Goal: Information Seeking & Learning: Learn about a topic

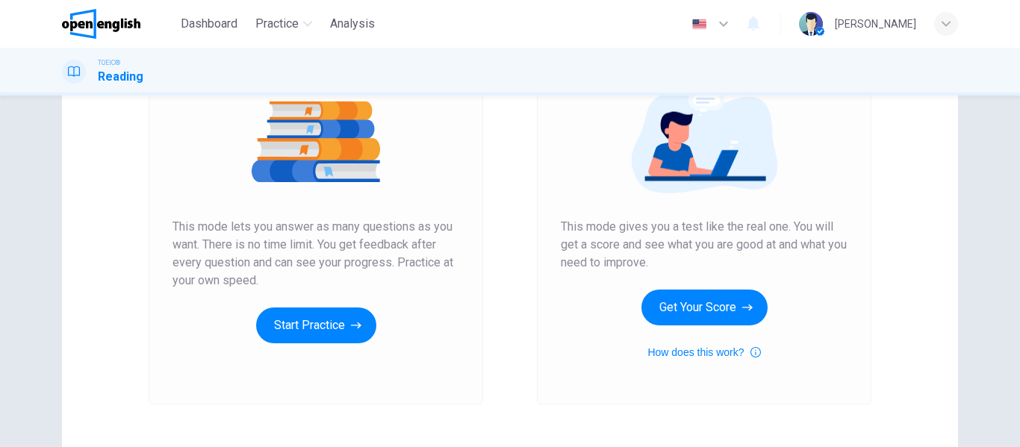
scroll to position [224, 0]
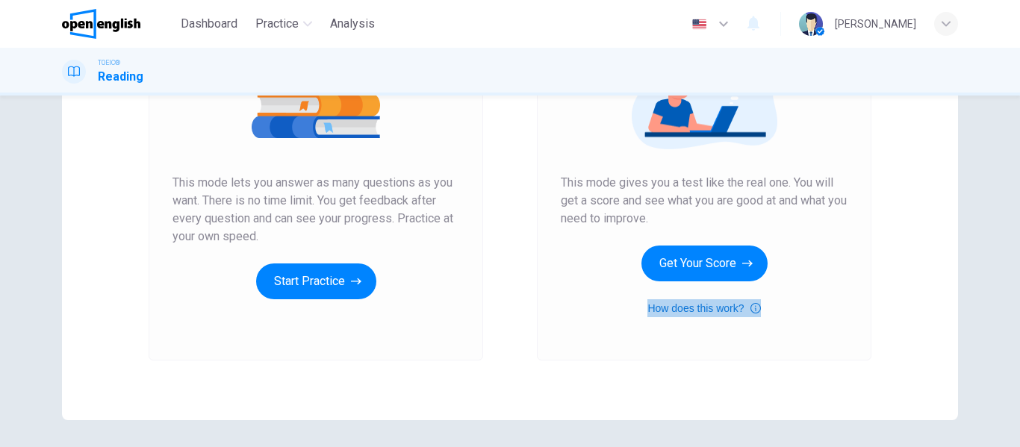
click at [753, 313] on icon "button" at bounding box center [755, 308] width 10 height 18
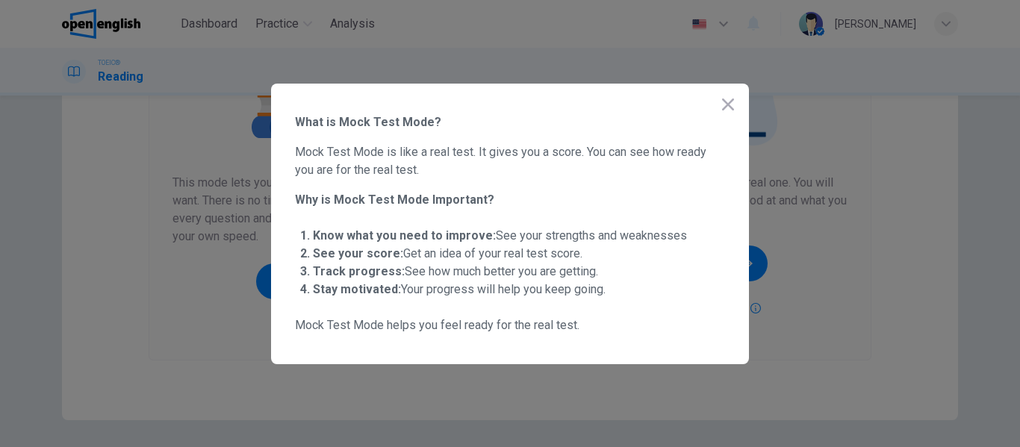
click at [725, 100] on icon "button" at bounding box center [728, 105] width 12 height 12
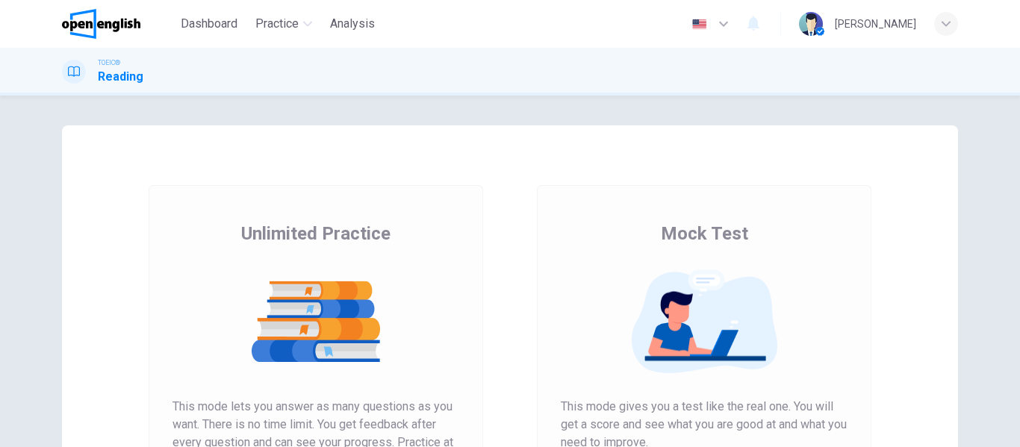
scroll to position [149, 0]
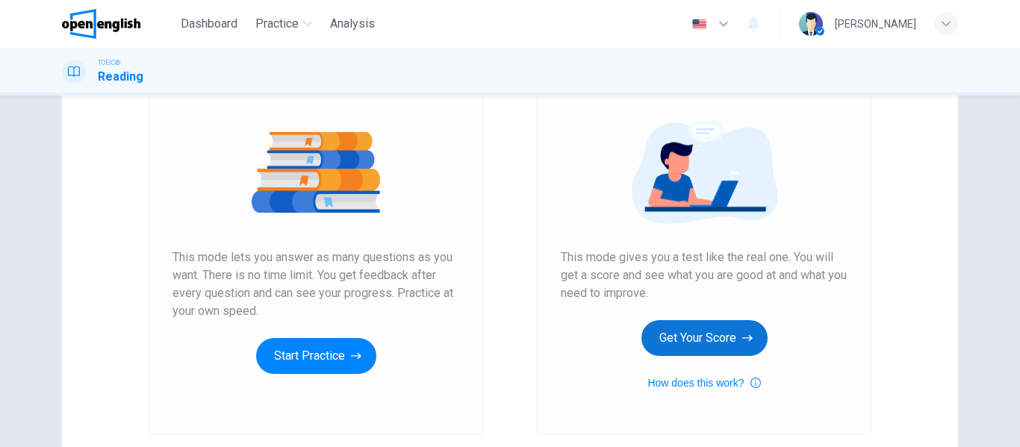
click at [732, 328] on button "Get Your Score" at bounding box center [704, 338] width 126 height 36
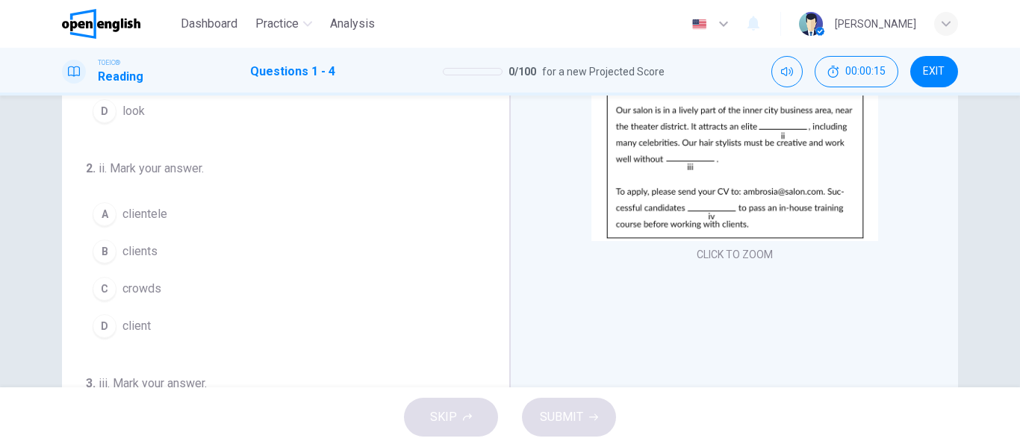
scroll to position [63, 0]
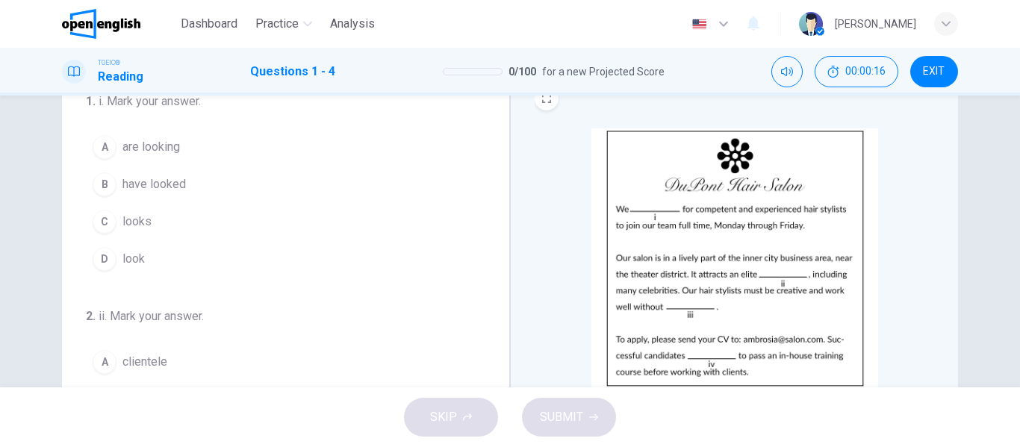
click at [790, 255] on img at bounding box center [734, 258] width 287 height 260
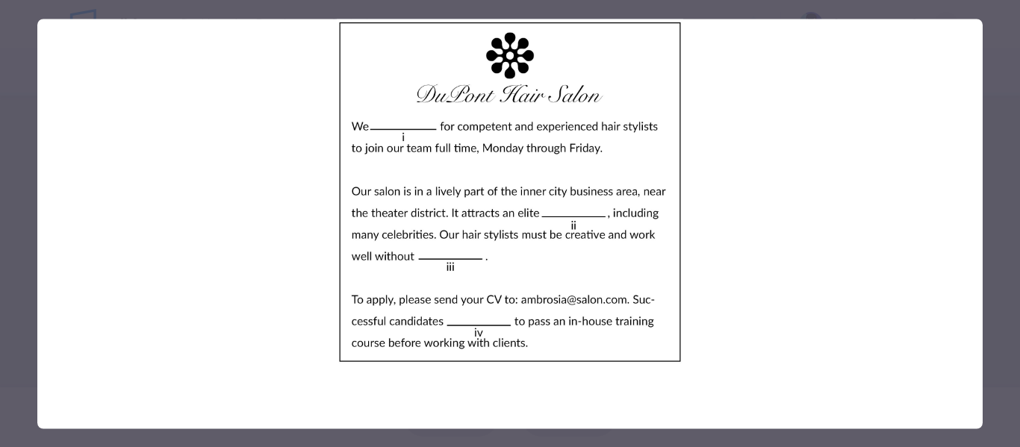
click at [1001, 157] on div at bounding box center [510, 223] width 1020 height 447
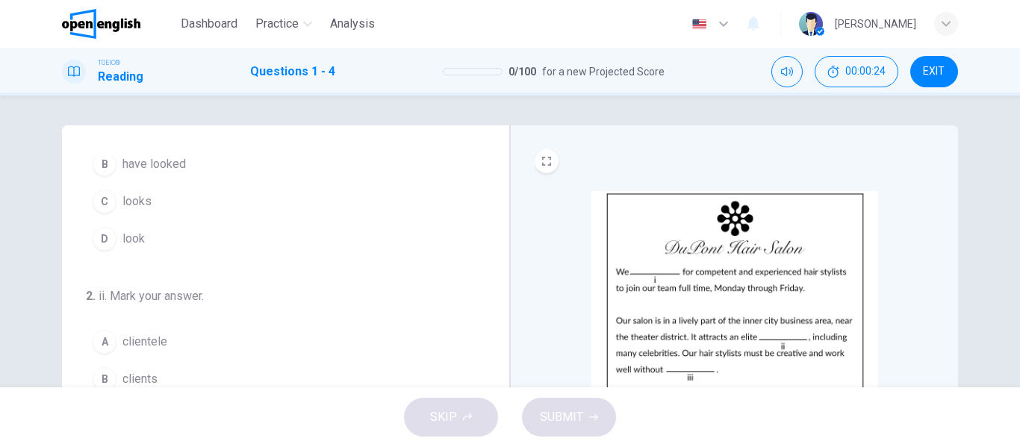
scroll to position [0, 0]
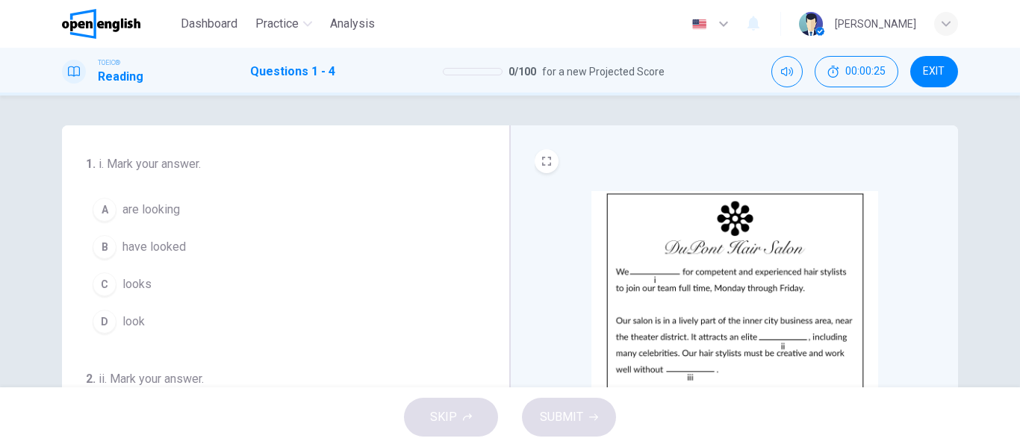
click at [150, 206] on span "are looking" at bounding box center [150, 210] width 57 height 18
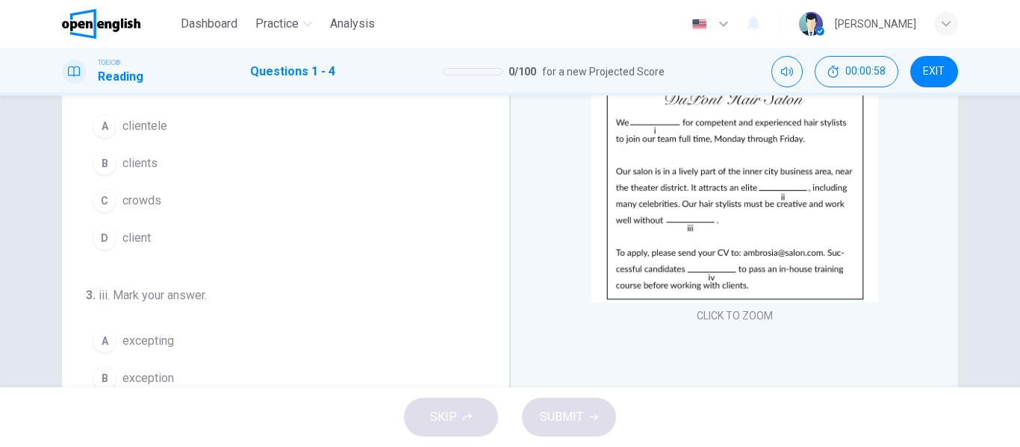
scroll to position [75, 0]
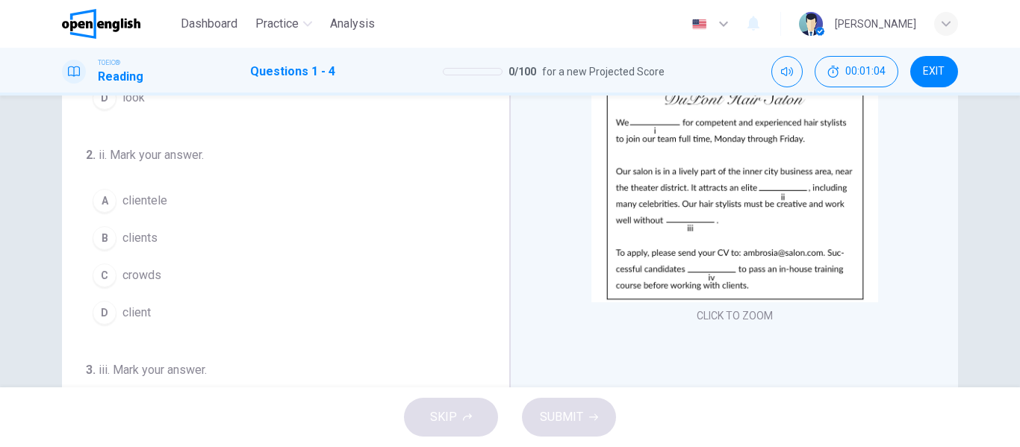
click at [128, 309] on span "client" at bounding box center [136, 313] width 28 height 18
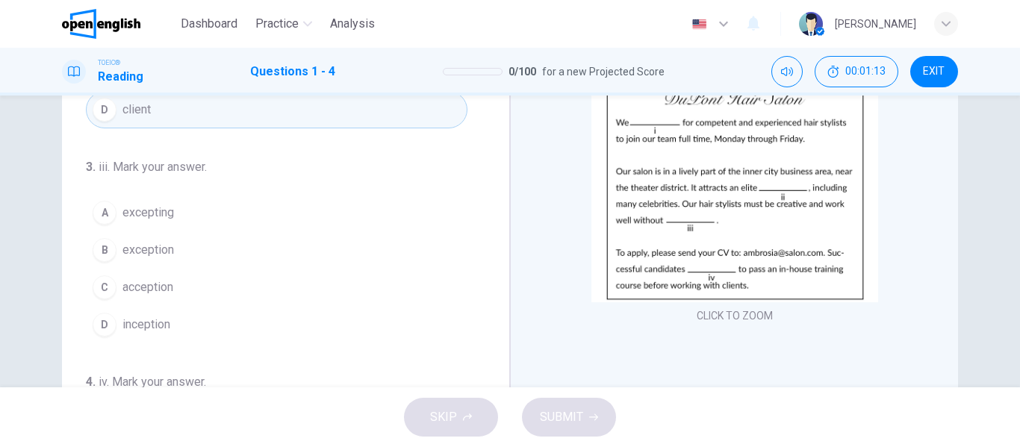
scroll to position [299, 0]
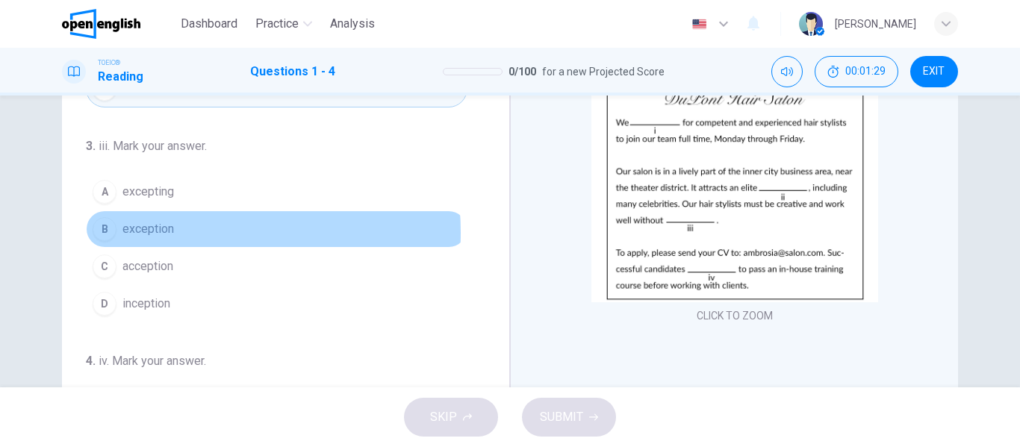
click at [154, 233] on span "exception" at bounding box center [147, 229] width 51 height 18
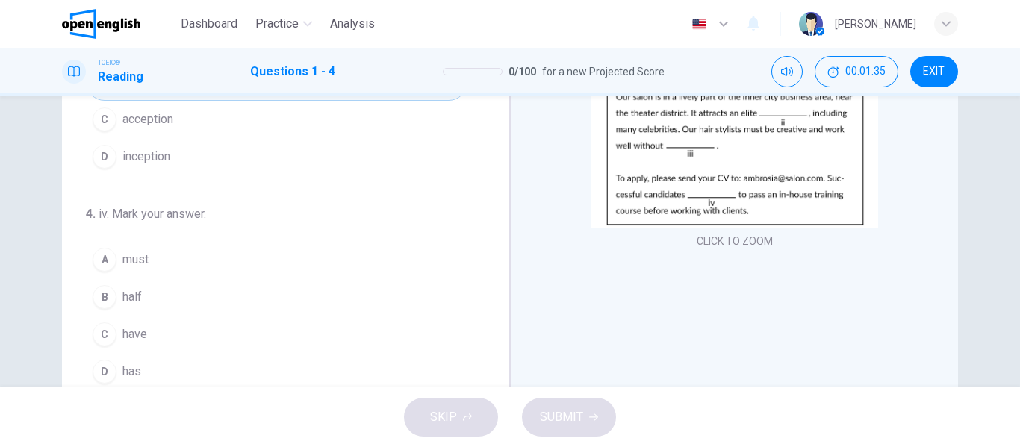
scroll to position [287, 0]
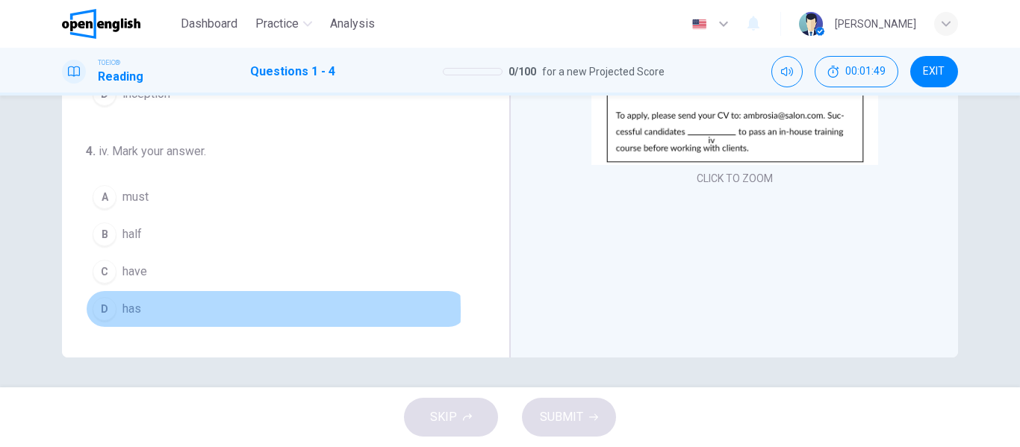
click at [104, 311] on div "D" at bounding box center [105, 309] width 24 height 24
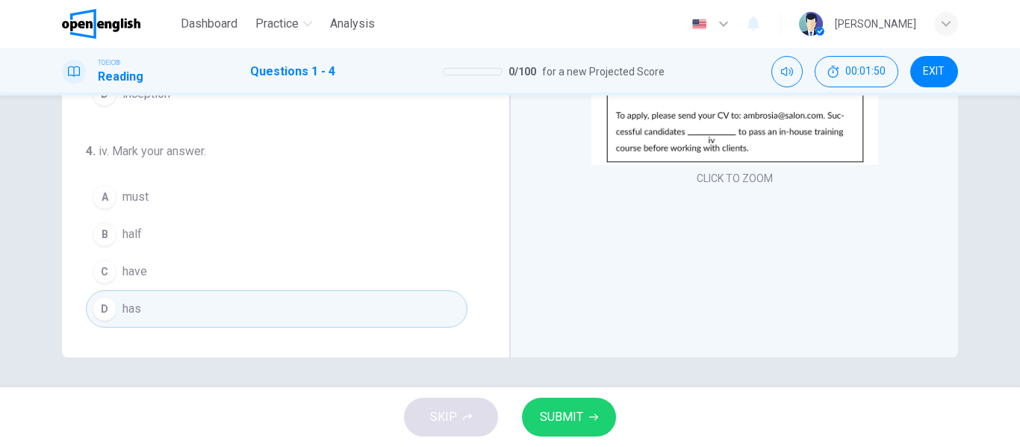
click at [576, 417] on span "SUBMIT" at bounding box center [561, 417] width 43 height 21
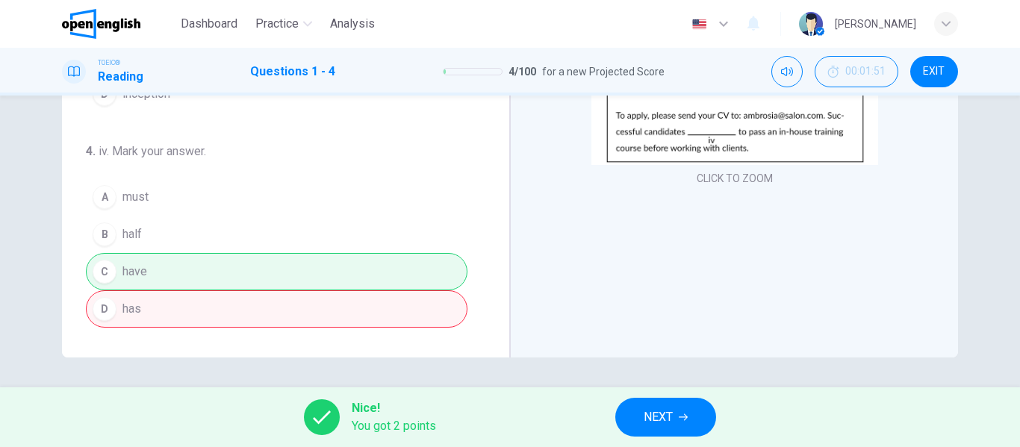
click at [193, 313] on div "A must B half C have D has" at bounding box center [276, 252] width 381 height 149
click at [161, 287] on div "A must B half C have D has" at bounding box center [276, 252] width 381 height 149
click at [315, 402] on div at bounding box center [322, 417] width 36 height 36
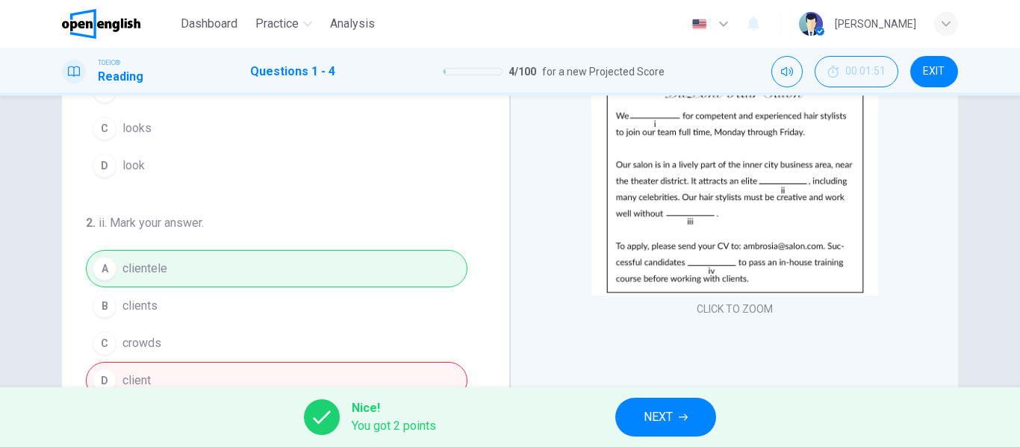
scroll to position [0, 0]
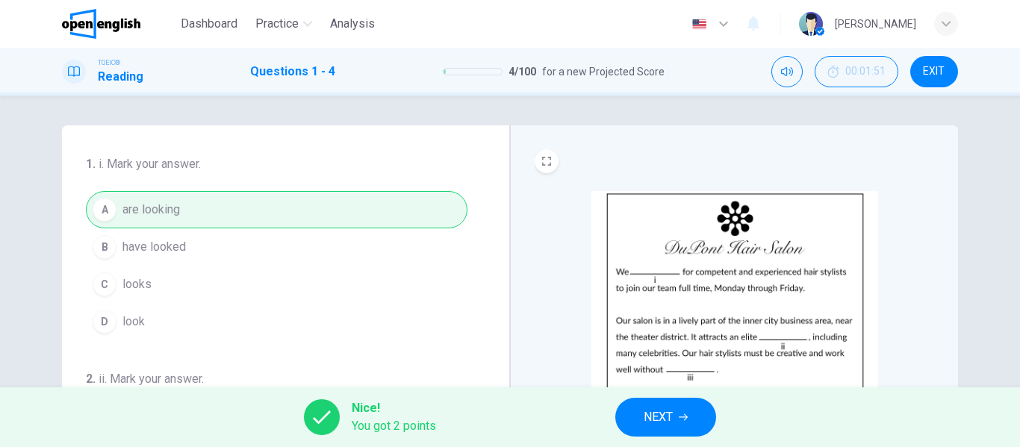
click at [928, 66] on span "EXIT" at bounding box center [933, 72] width 22 height 12
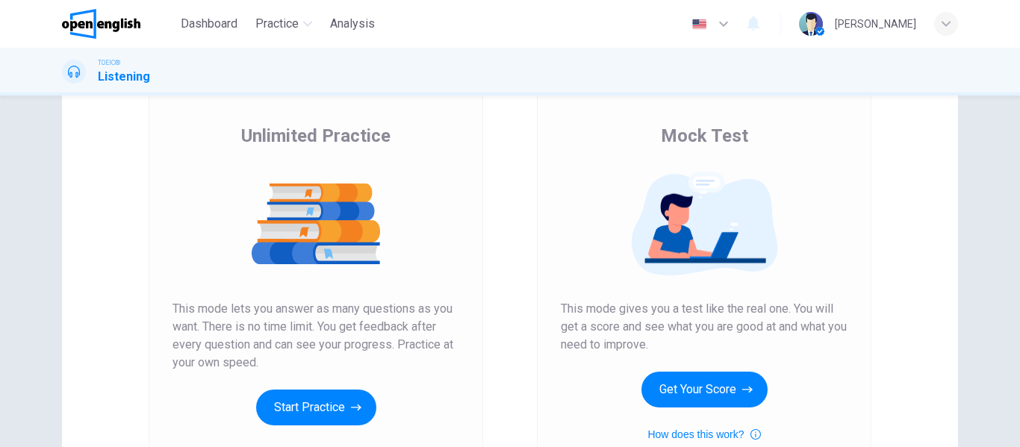
scroll to position [224, 0]
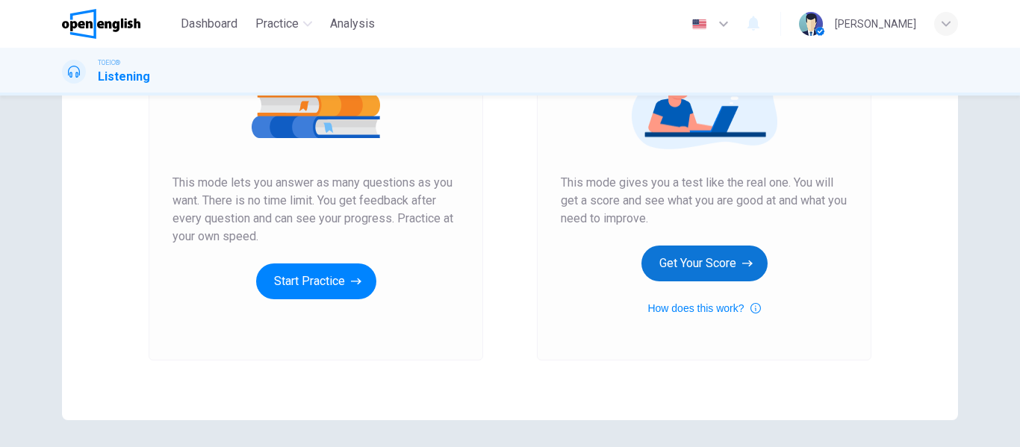
click at [710, 254] on button "Get Your Score" at bounding box center [704, 264] width 126 height 36
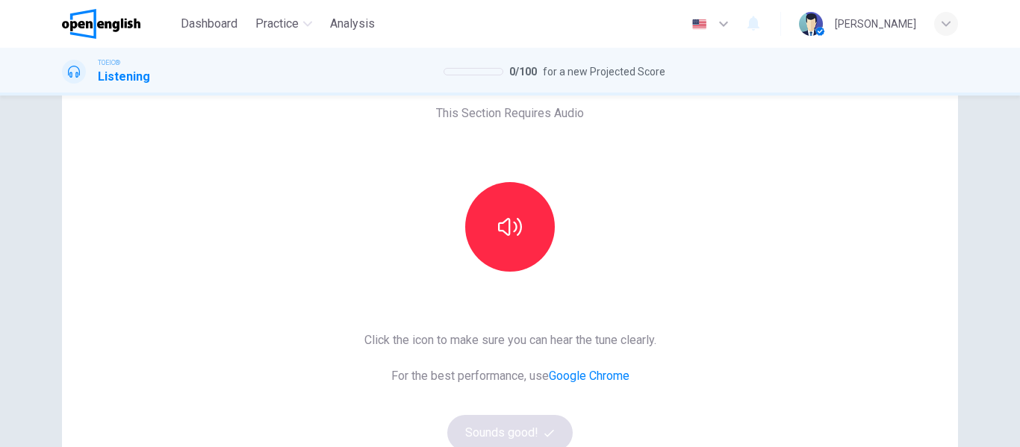
scroll to position [75, 0]
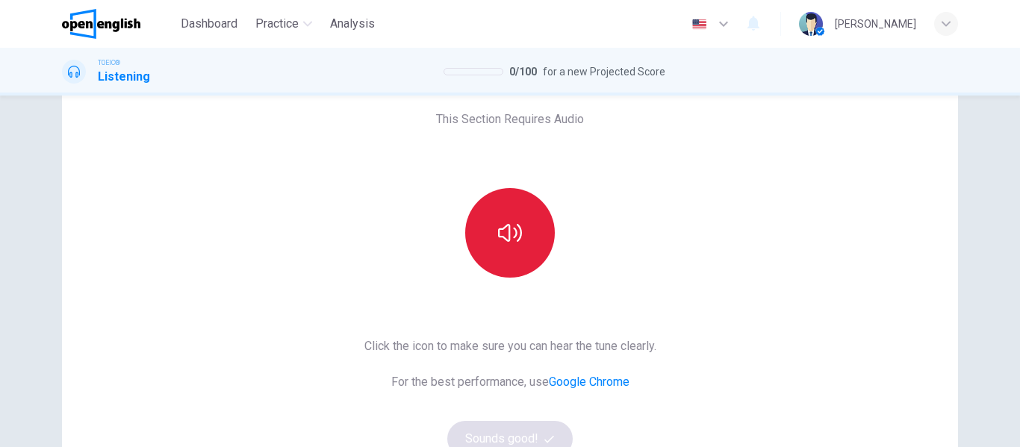
click at [540, 234] on button "button" at bounding box center [510, 233] width 90 height 90
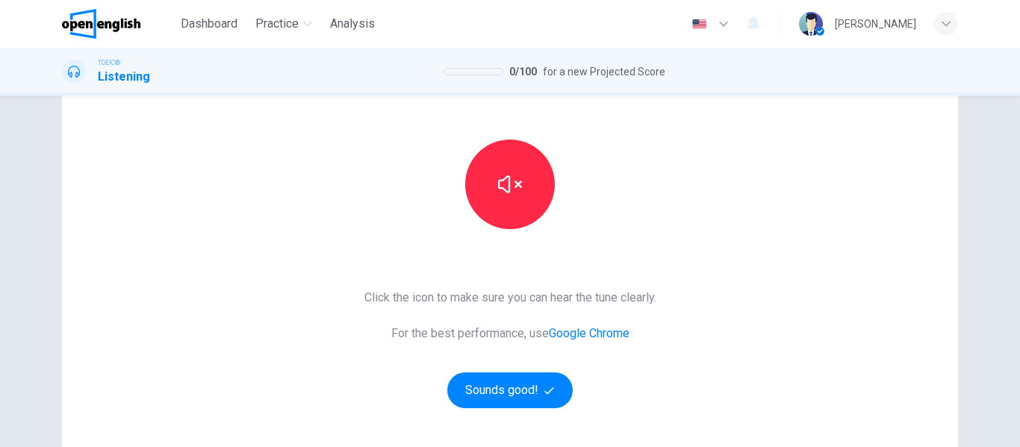
scroll to position [149, 0]
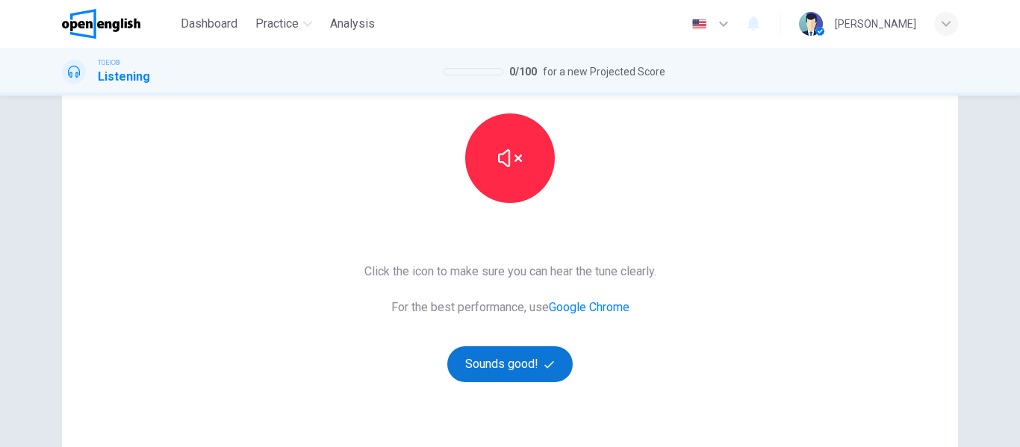
click at [531, 357] on button "Sounds good!" at bounding box center [509, 364] width 125 height 36
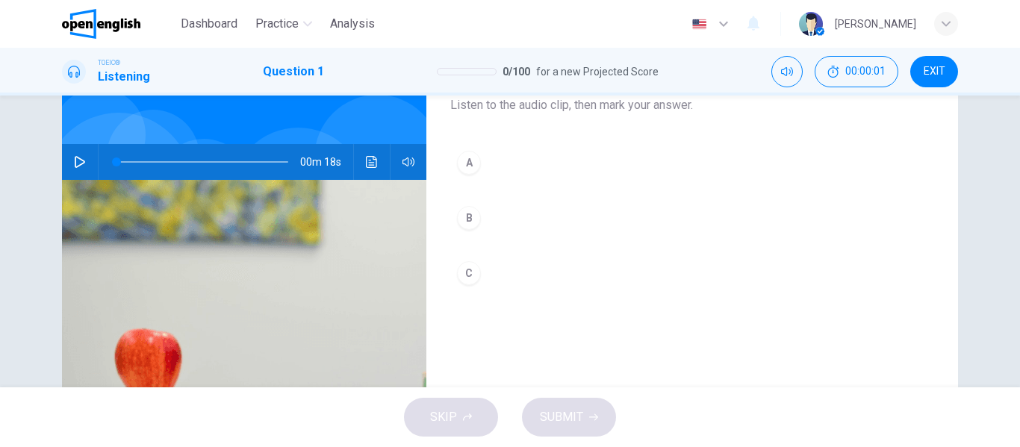
scroll to position [75, 0]
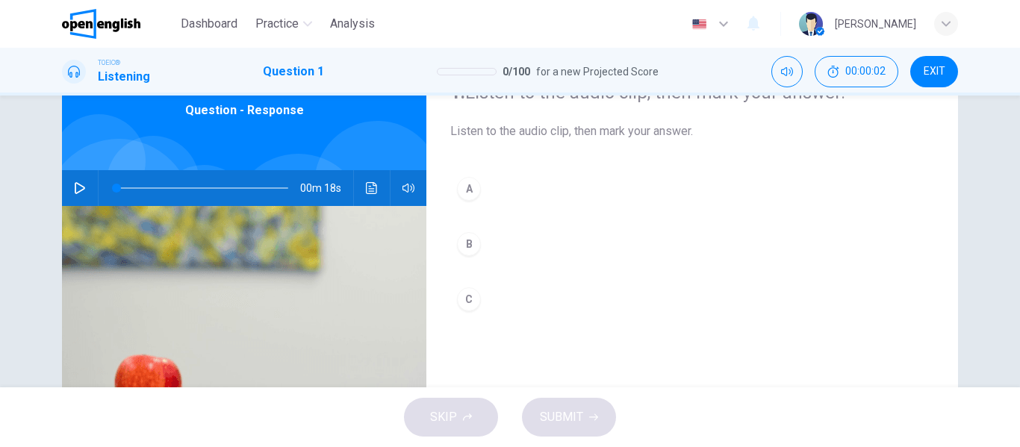
click at [90, 186] on div "00m 18s" at bounding box center [244, 188] width 364 height 36
click at [75, 191] on icon "button" at bounding box center [80, 188] width 12 height 12
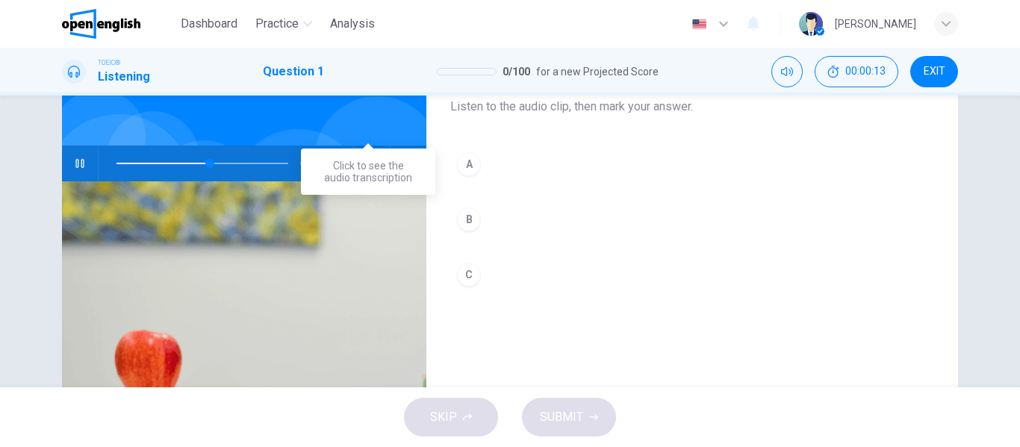
scroll to position [149, 0]
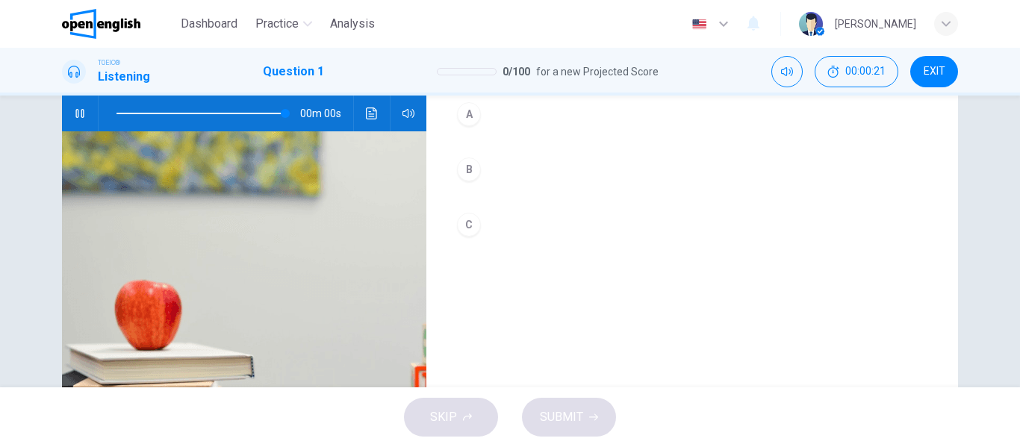
type input "*"
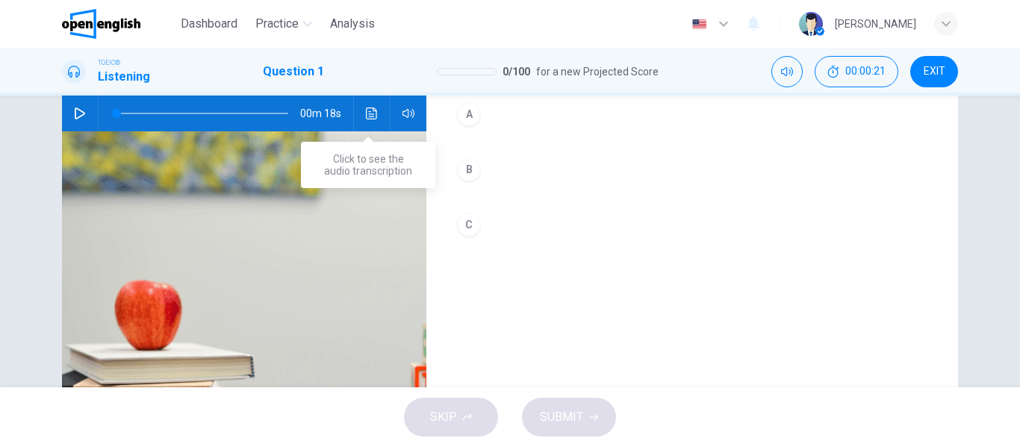
click at [374, 116] on button "Click to see the audio transcription" at bounding box center [372, 114] width 24 height 36
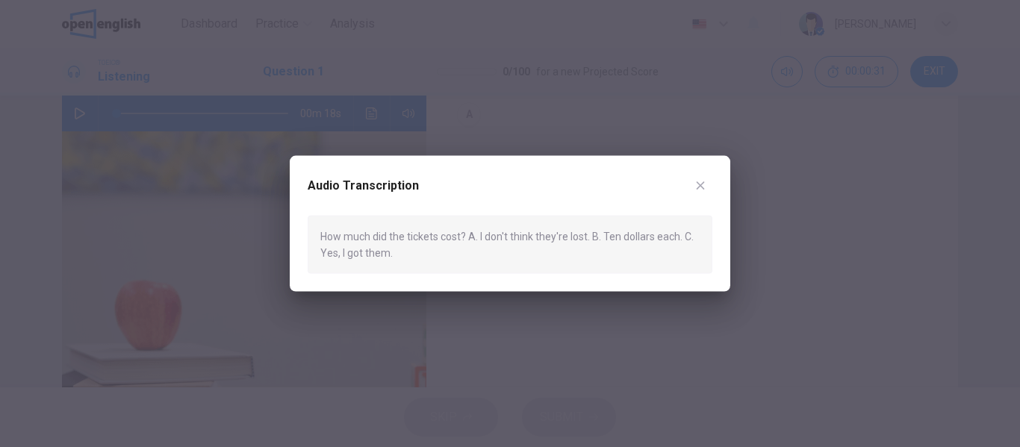
click at [699, 173] on button "button" at bounding box center [700, 185] width 24 height 24
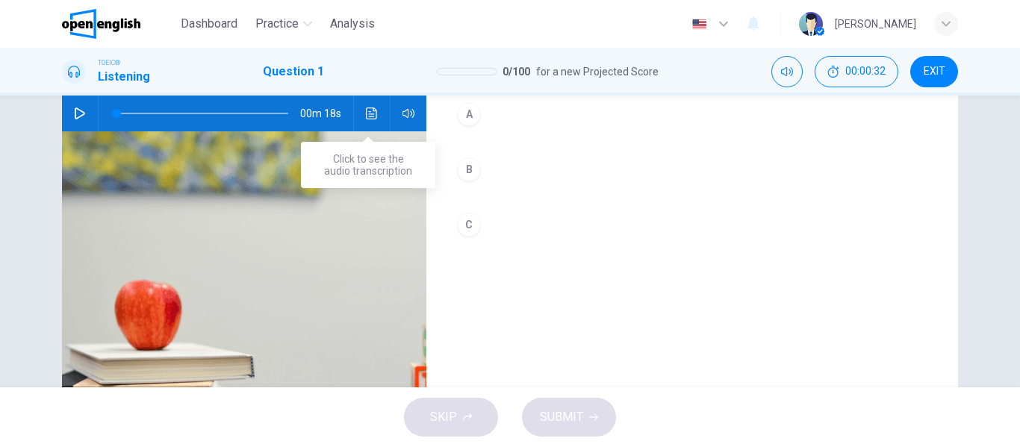
click at [375, 119] on button "Click to see the audio transcription" at bounding box center [372, 114] width 24 height 36
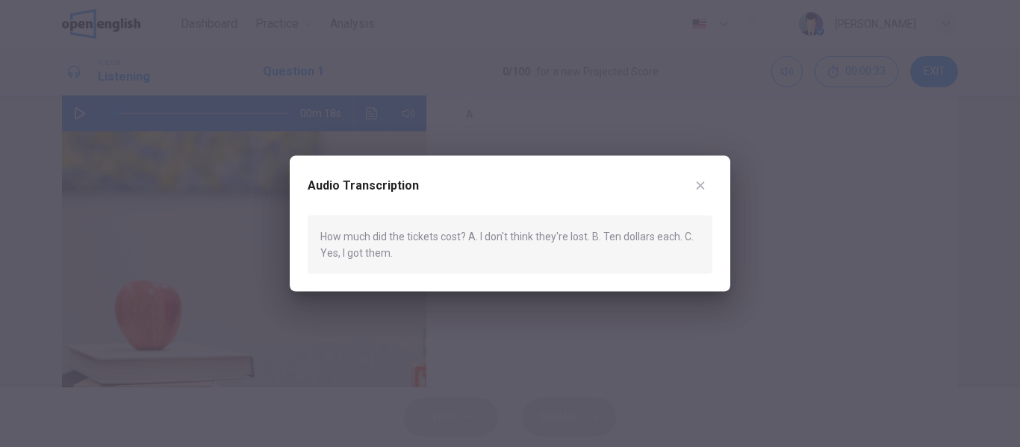
click at [363, 240] on div "How much did the tickets cost? A. I don't think they're lost. B. Ten dollars ea…" at bounding box center [509, 244] width 405 height 59
click at [704, 180] on icon "button" at bounding box center [700, 185] width 12 height 12
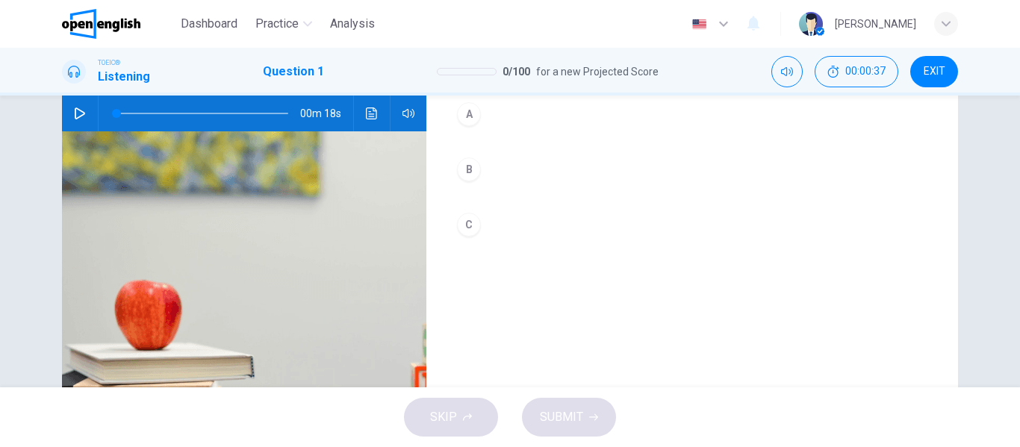
click at [476, 170] on div "B" at bounding box center [469, 169] width 24 height 24
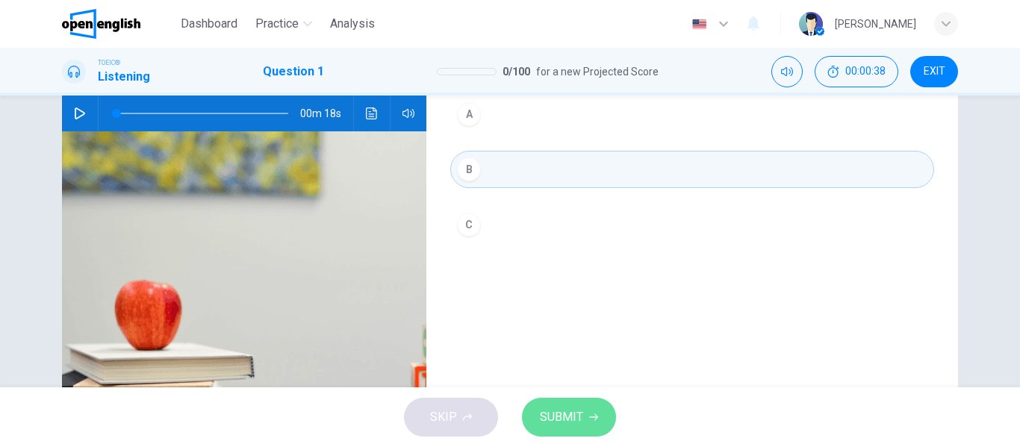
click at [563, 416] on span "SUBMIT" at bounding box center [561, 417] width 43 height 21
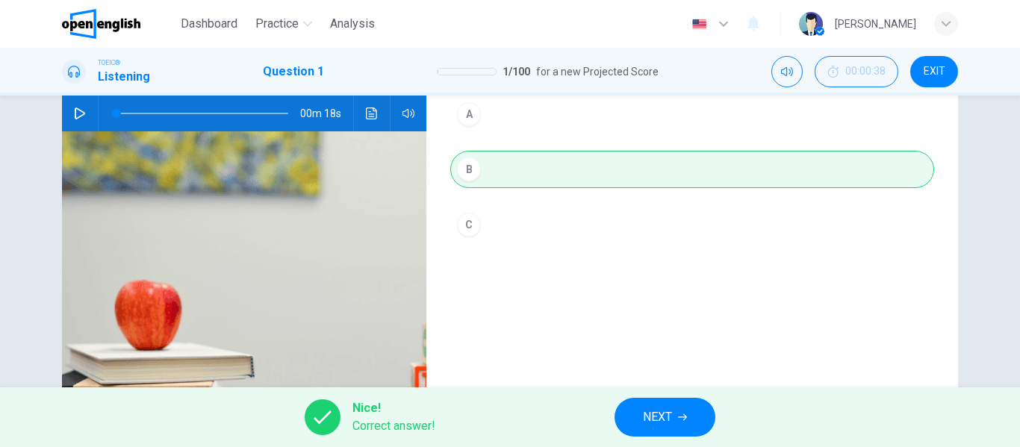
click at [658, 411] on span "NEXT" at bounding box center [657, 417] width 29 height 21
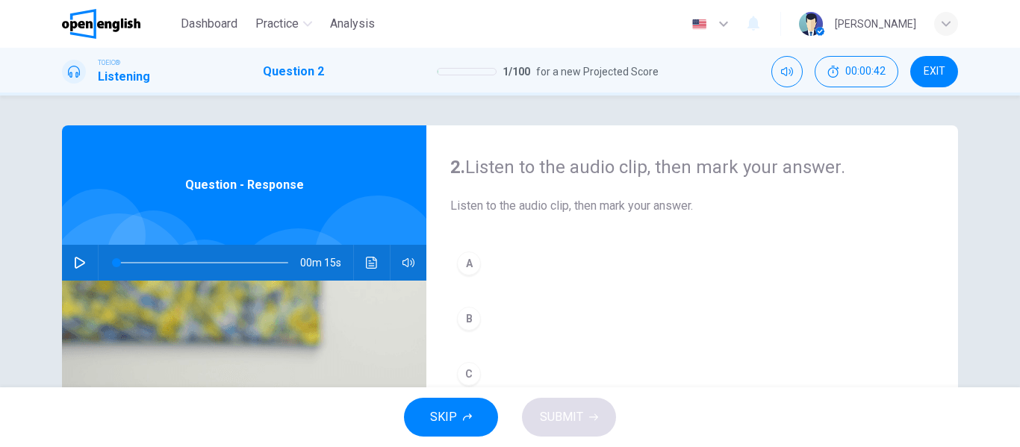
scroll to position [75, 0]
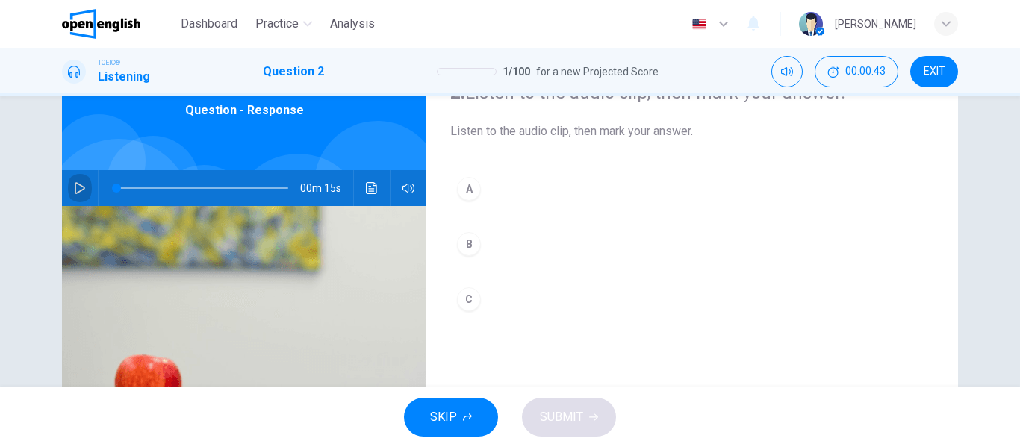
click at [74, 189] on icon "button" at bounding box center [80, 188] width 12 height 12
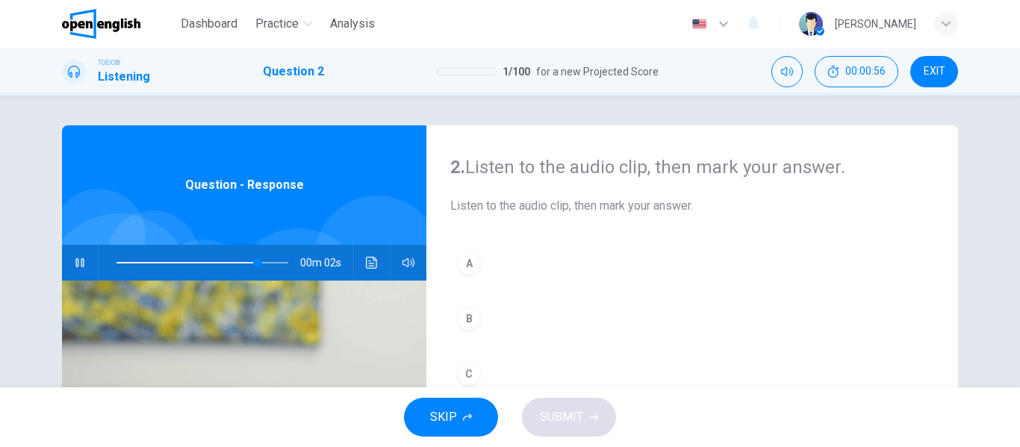
click at [360, 262] on button "Click to see the audio transcription" at bounding box center [372, 263] width 24 height 36
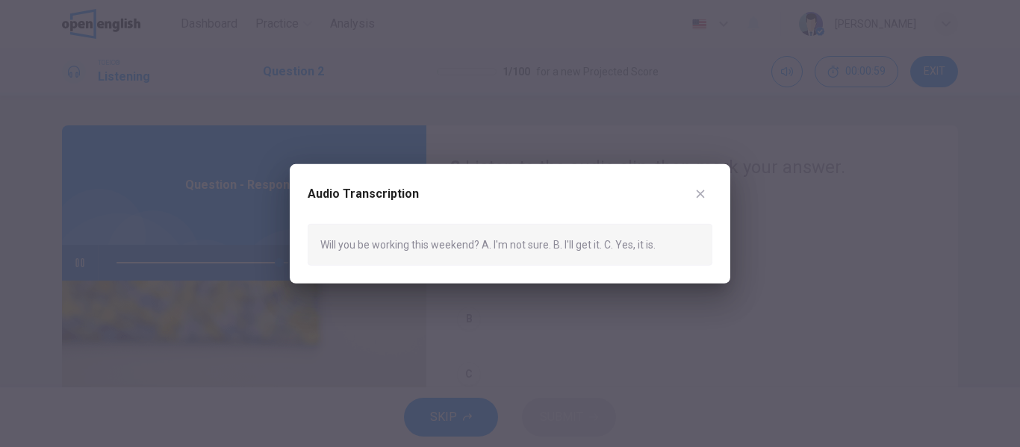
type input "*"
click at [699, 186] on button "button" at bounding box center [700, 193] width 24 height 24
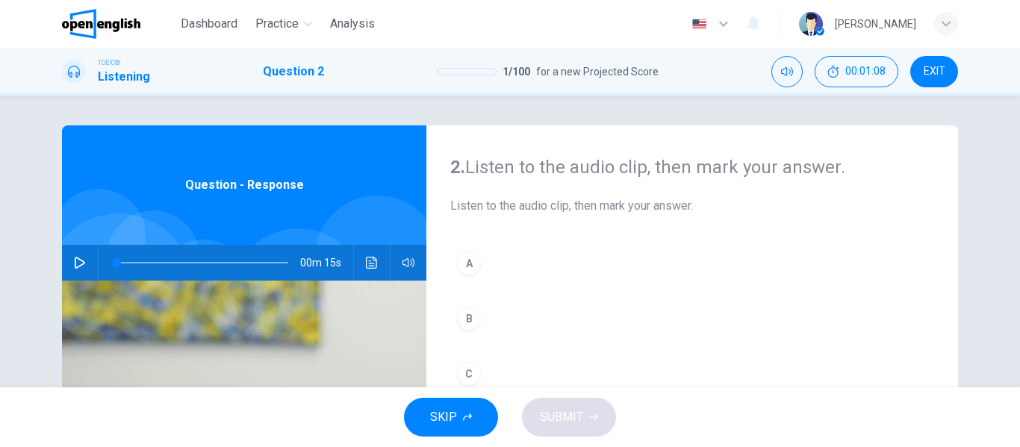
click at [465, 255] on div "A" at bounding box center [469, 264] width 24 height 24
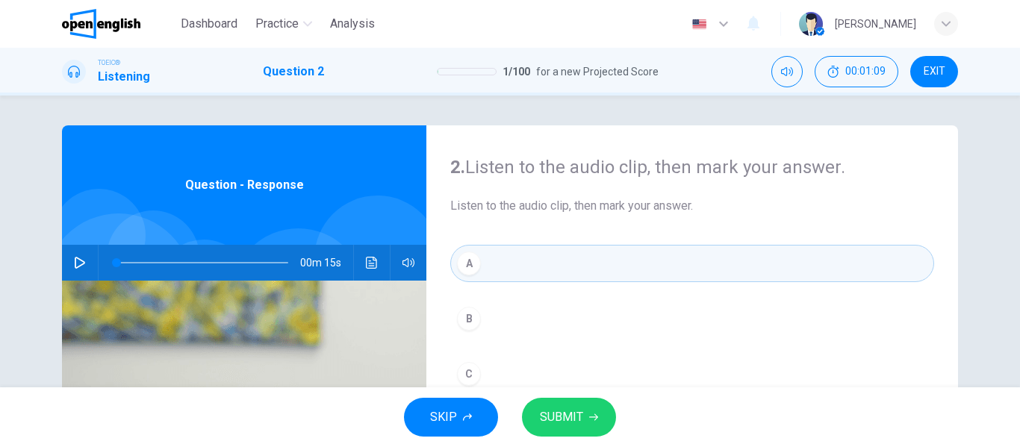
click at [569, 420] on span "SUBMIT" at bounding box center [561, 417] width 43 height 21
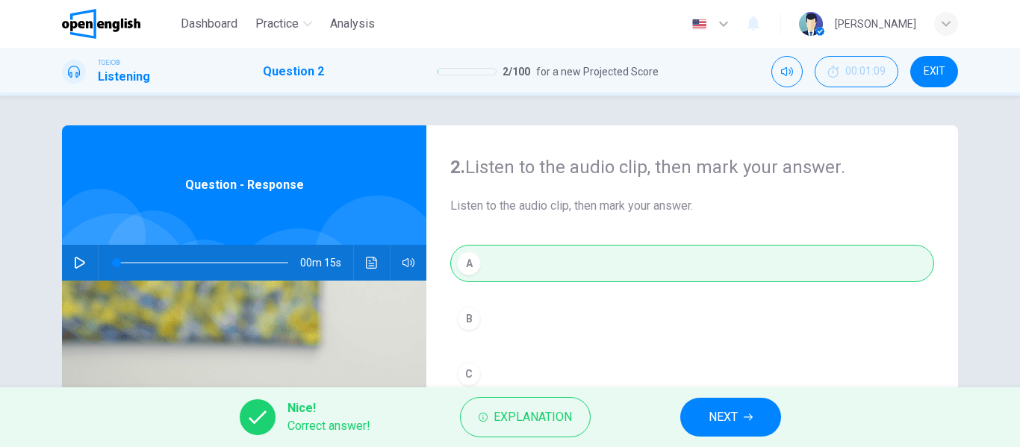
click at [742, 410] on button "NEXT" at bounding box center [730, 417] width 101 height 39
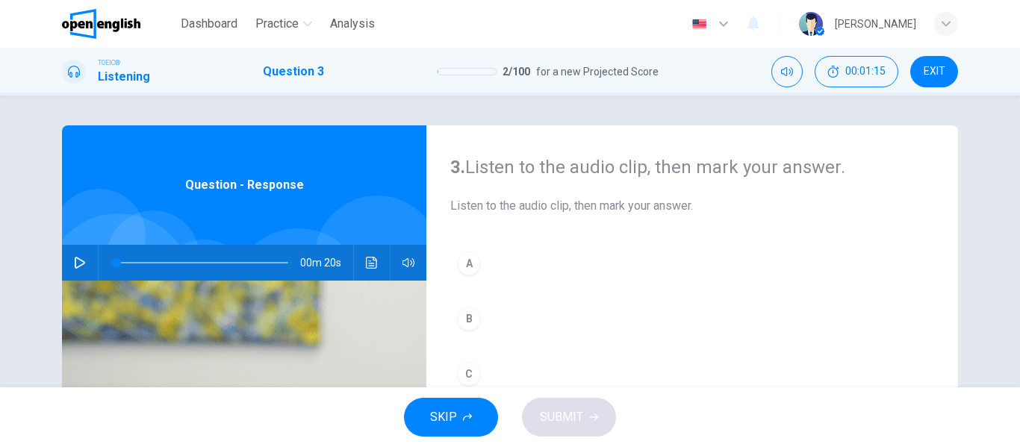
click at [110, 72] on h1 "Listening" at bounding box center [124, 77] width 52 height 18
click at [640, 197] on div "3. Listen to the audio clip, then [PERSON_NAME] your answer. Listen to the audi…" at bounding box center [692, 185] width 484 height 60
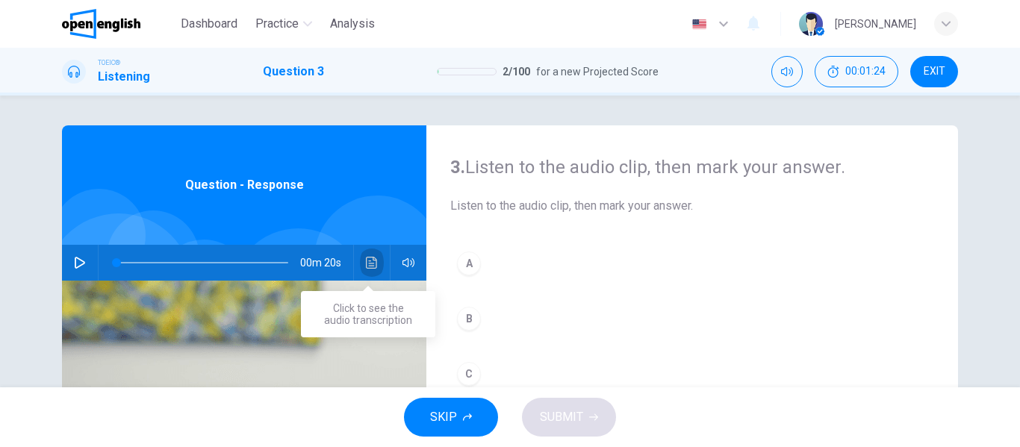
click at [361, 258] on button "Click to see the audio transcription" at bounding box center [372, 263] width 24 height 36
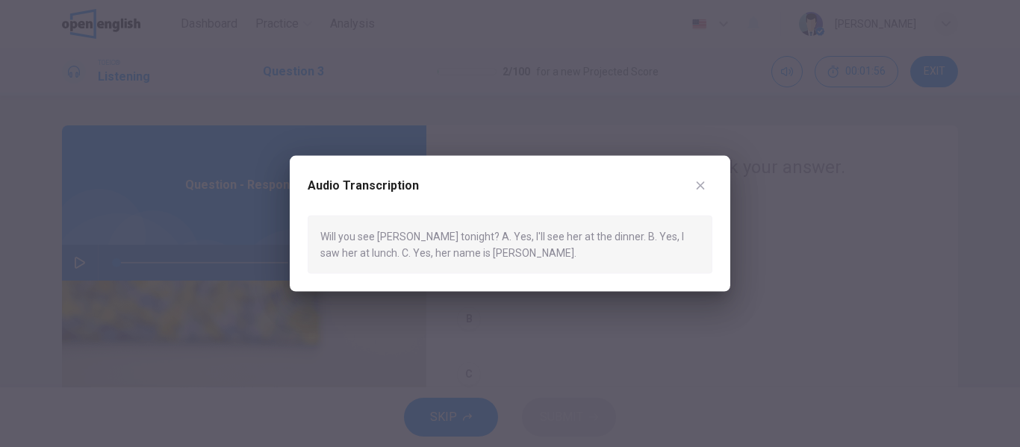
click at [708, 190] on button "button" at bounding box center [700, 185] width 24 height 24
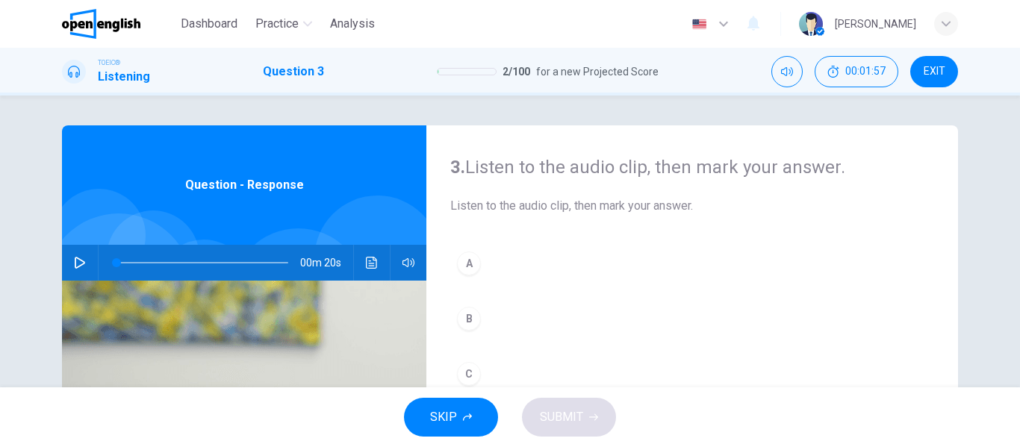
click at [454, 255] on button "A" at bounding box center [692, 263] width 484 height 37
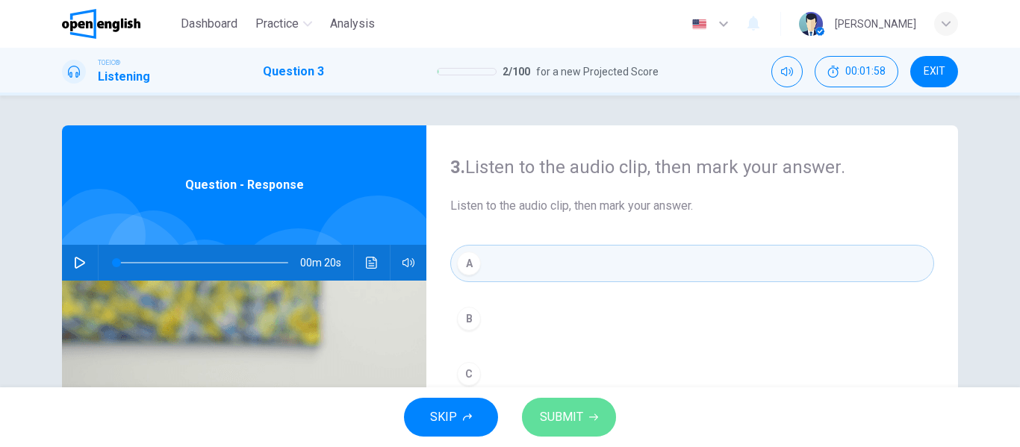
click at [570, 416] on span "SUBMIT" at bounding box center [561, 417] width 43 height 21
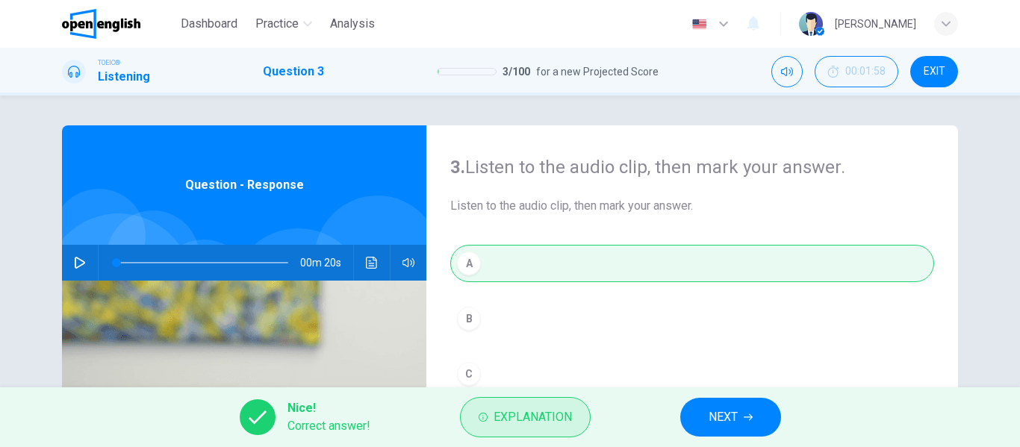
click at [558, 413] on span "Explanation" at bounding box center [532, 417] width 78 height 21
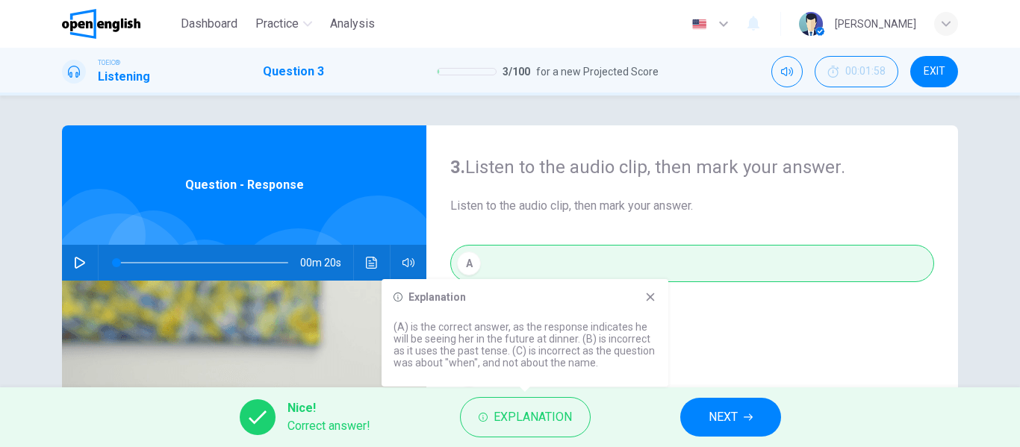
click at [650, 300] on icon at bounding box center [650, 297] width 12 height 12
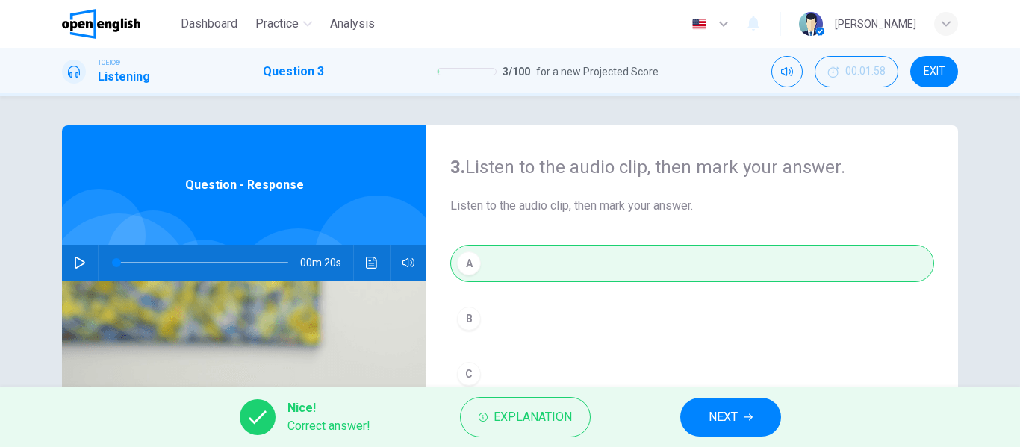
click at [714, 408] on span "NEXT" at bounding box center [722, 417] width 29 height 21
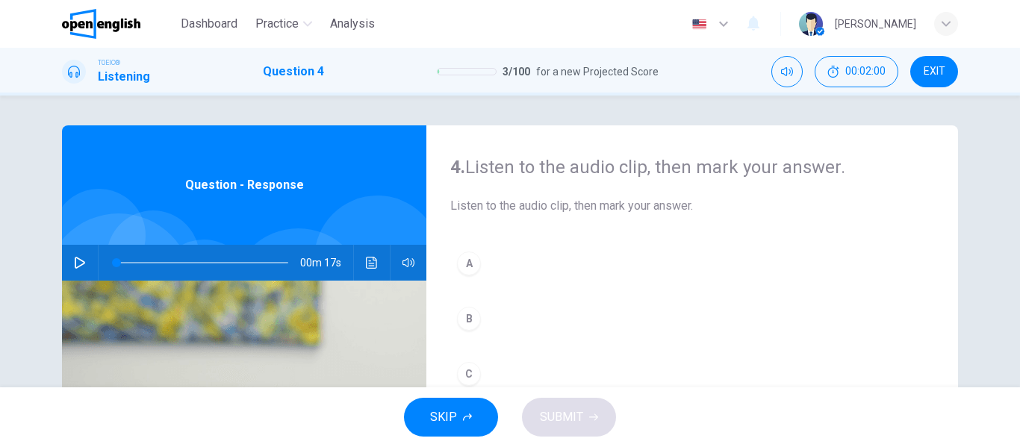
click at [360, 271] on button "Click to see the audio transcription" at bounding box center [372, 263] width 24 height 36
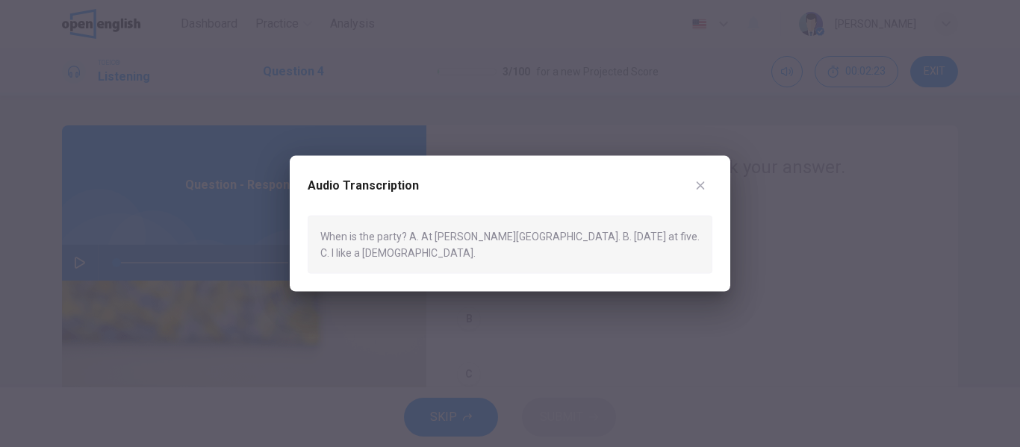
click at [706, 188] on button "button" at bounding box center [700, 185] width 24 height 24
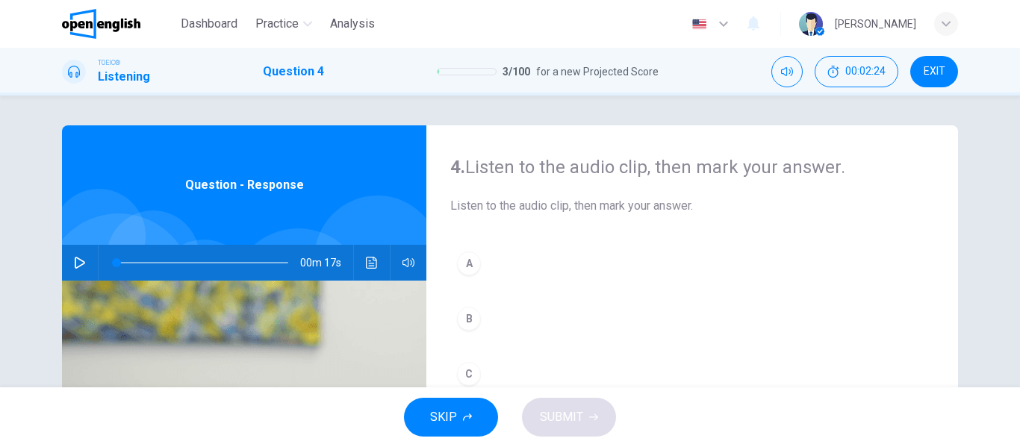
click at [461, 315] on div "B" at bounding box center [469, 319] width 24 height 24
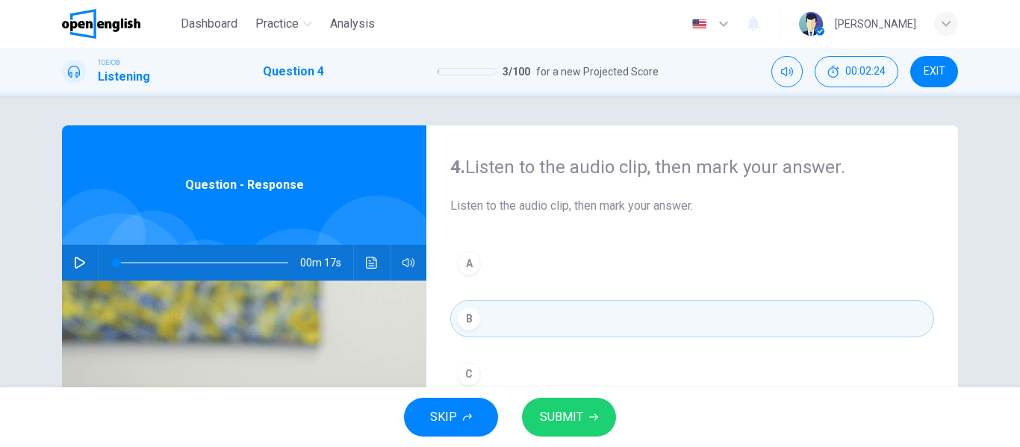
click at [593, 429] on button "SUBMIT" at bounding box center [569, 417] width 94 height 39
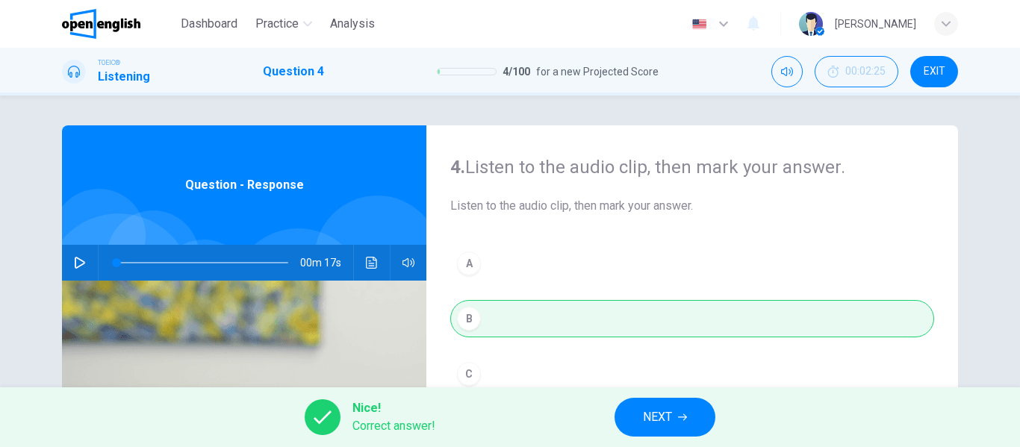
click at [703, 418] on button "NEXT" at bounding box center [664, 417] width 101 height 39
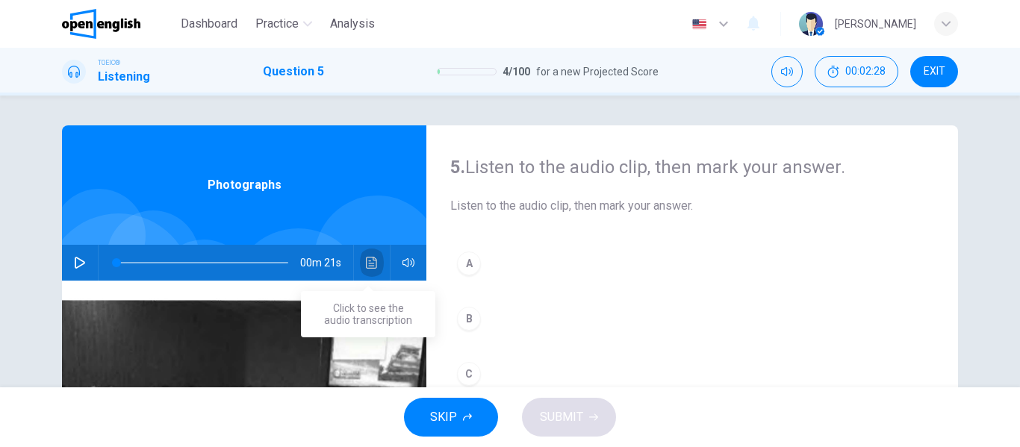
click at [366, 263] on icon "Click to see the audio transcription" at bounding box center [371, 263] width 11 height 12
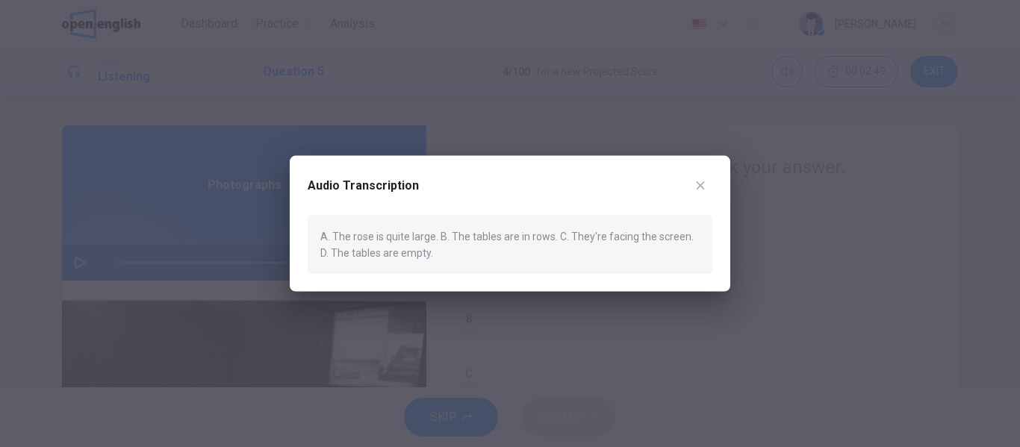
click at [702, 175] on button "button" at bounding box center [700, 185] width 24 height 24
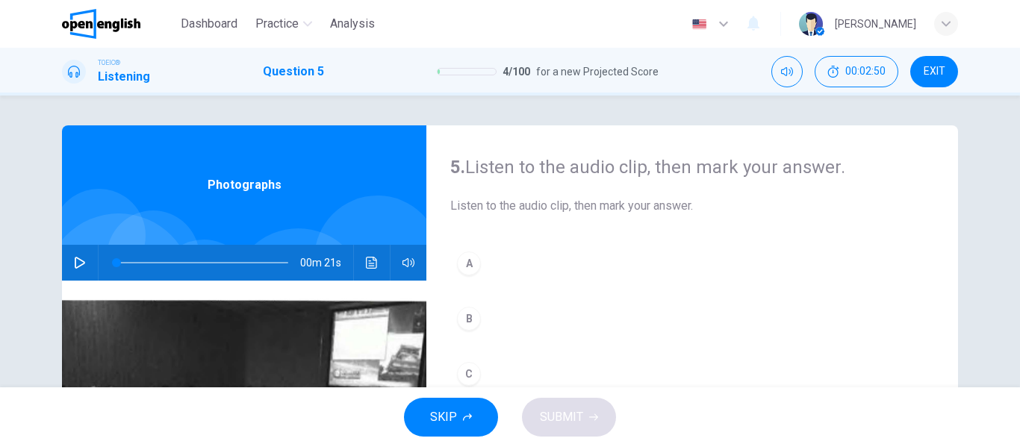
click at [69, 273] on button "button" at bounding box center [80, 263] width 24 height 36
click at [77, 266] on icon "button" at bounding box center [80, 263] width 12 height 12
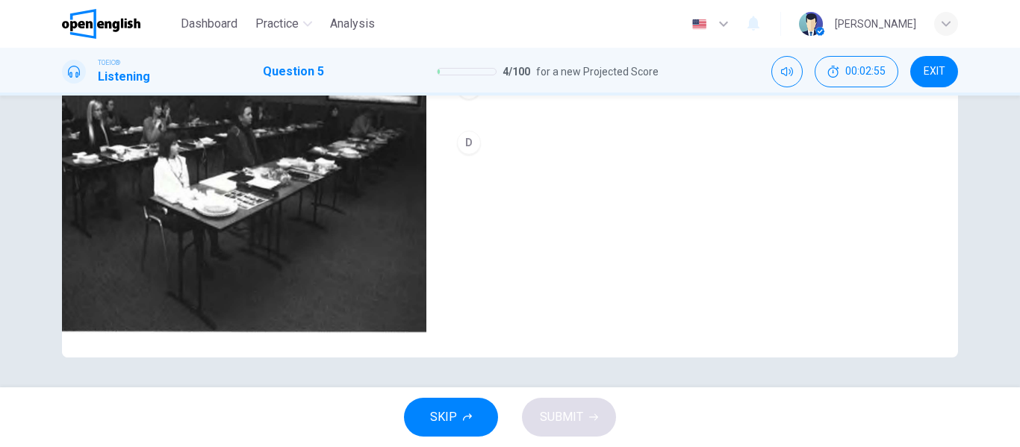
scroll to position [63, 0]
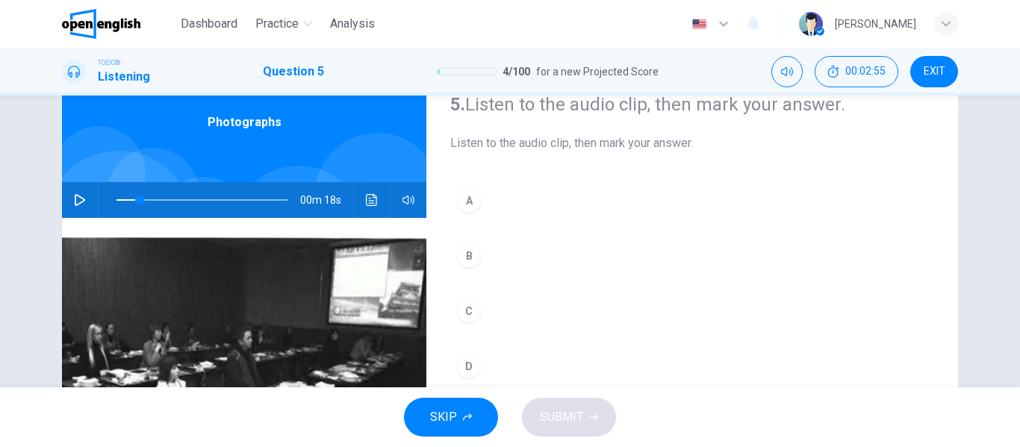
click at [62, 207] on div "00m 18s" at bounding box center [244, 200] width 364 height 36
click at [81, 206] on button "button" at bounding box center [80, 200] width 24 height 36
click at [361, 202] on button "Click to see the audio transcription" at bounding box center [372, 200] width 24 height 36
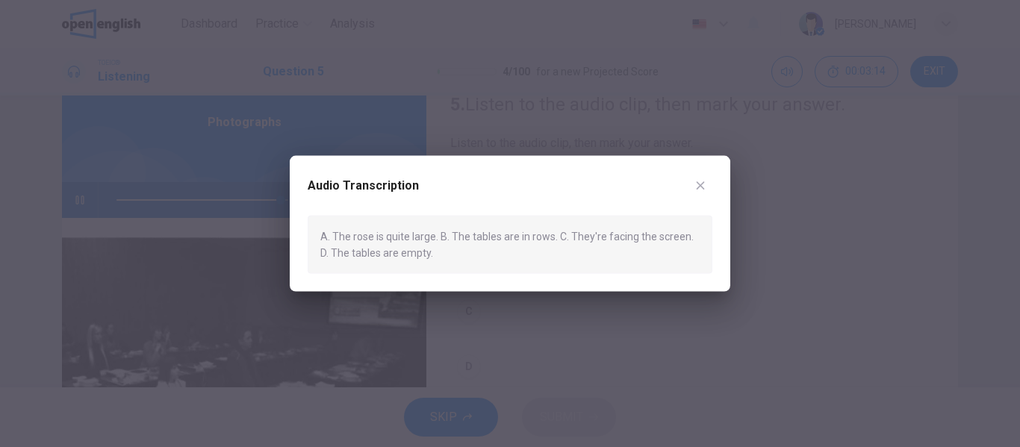
type input "*"
click at [695, 193] on button "button" at bounding box center [700, 185] width 24 height 24
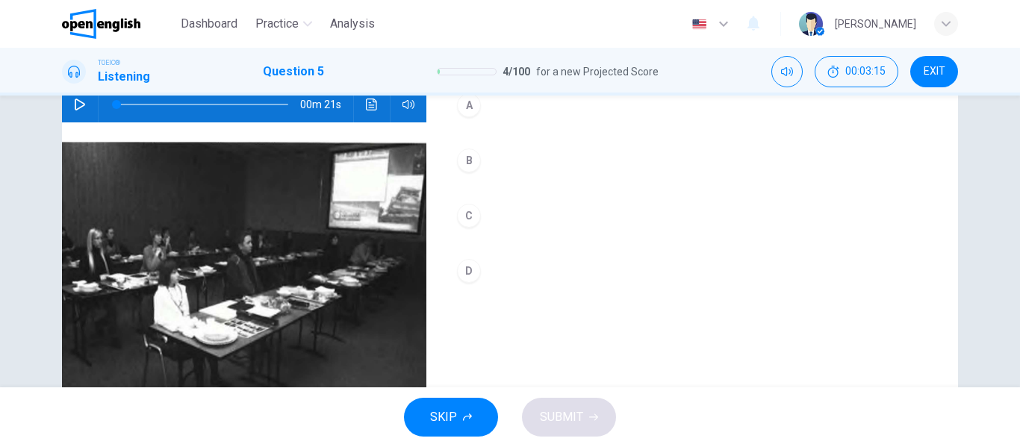
scroll to position [0, 0]
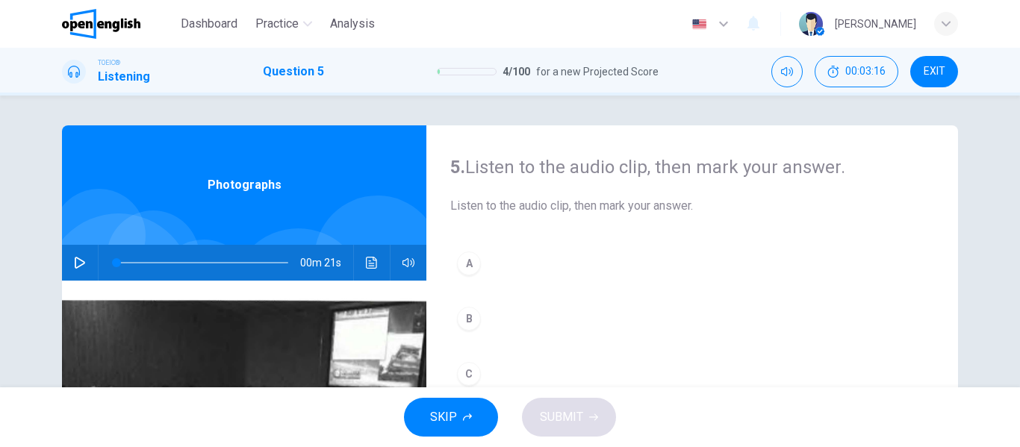
drag, startPoint x: 199, startPoint y: 31, endPoint x: 558, endPoint y: 107, distance: 367.7
click at [199, 31] on span "Dashboard" at bounding box center [209, 24] width 57 height 18
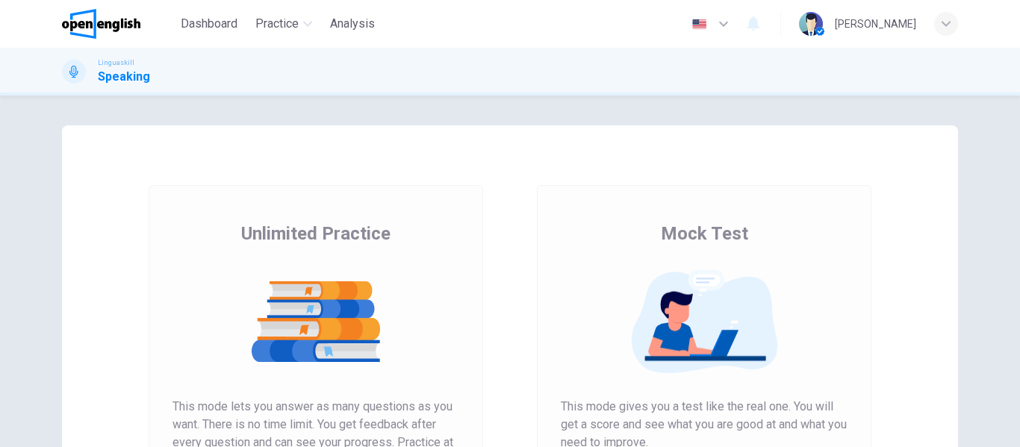
scroll to position [149, 0]
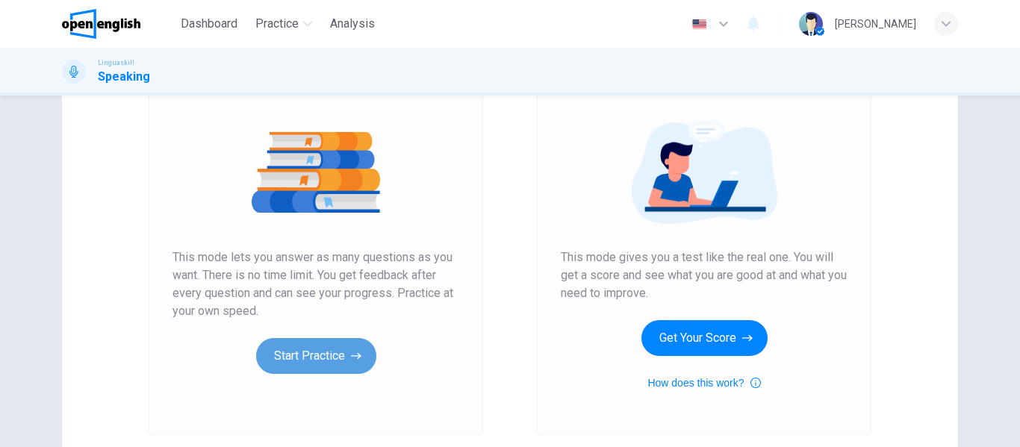
click at [315, 353] on button "Start Practice" at bounding box center [316, 356] width 120 height 36
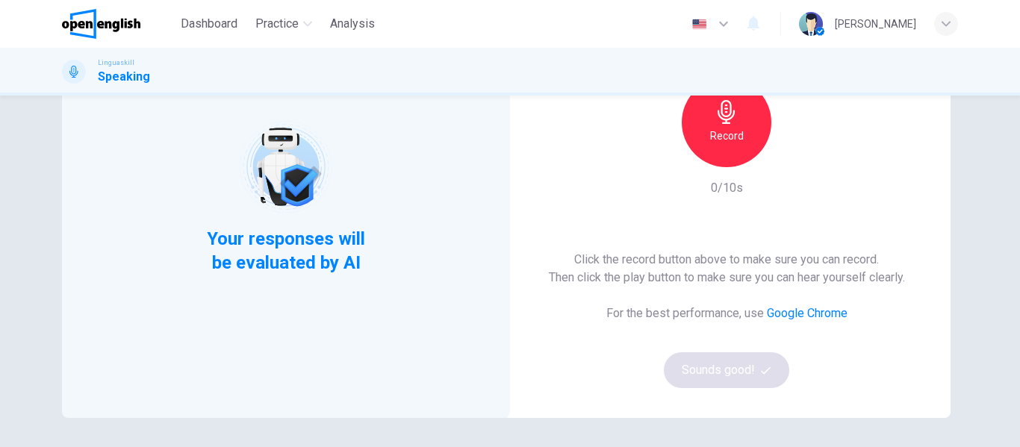
drag, startPoint x: 729, startPoint y: 143, endPoint x: 740, endPoint y: 146, distance: 10.7
click at [729, 143] on h6 "Record" at bounding box center [727, 136] width 34 height 18
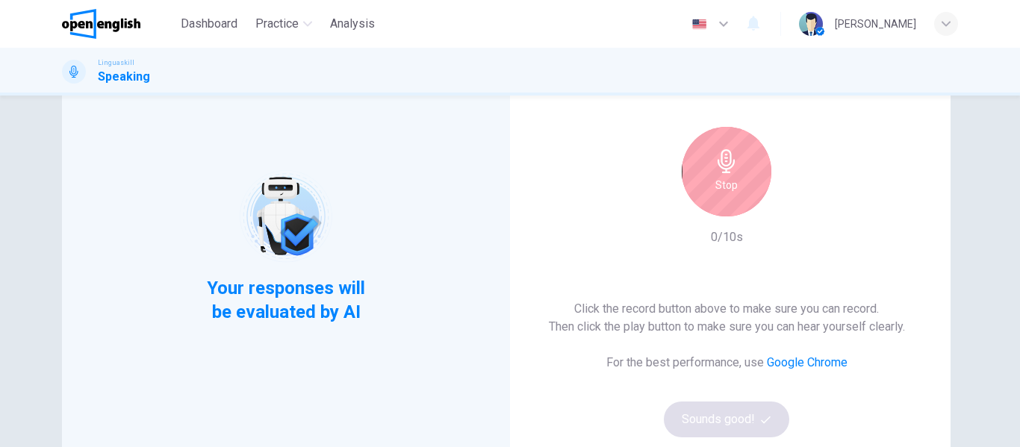
scroll to position [75, 0]
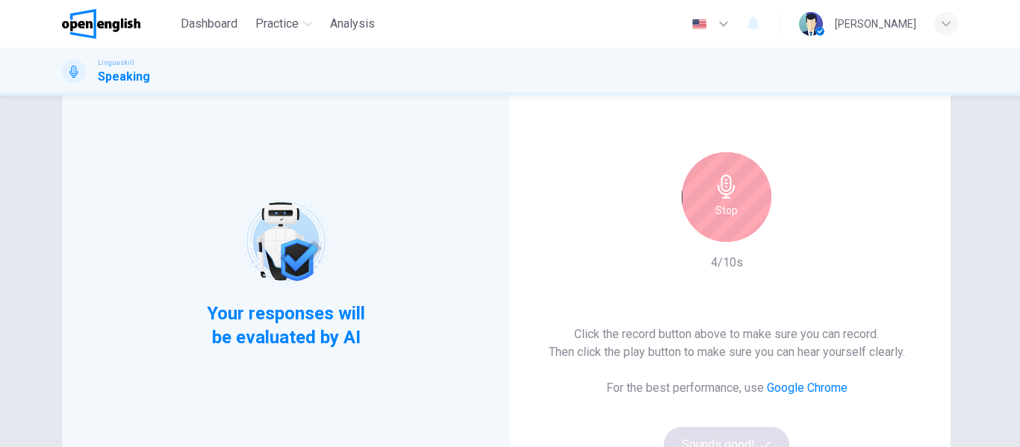
click at [804, 197] on div "This Section Requires a Microphone Stop 4/10s Click the record button above to …" at bounding box center [726, 272] width 448 height 442
click at [714, 182] on icon "button" at bounding box center [726, 187] width 24 height 24
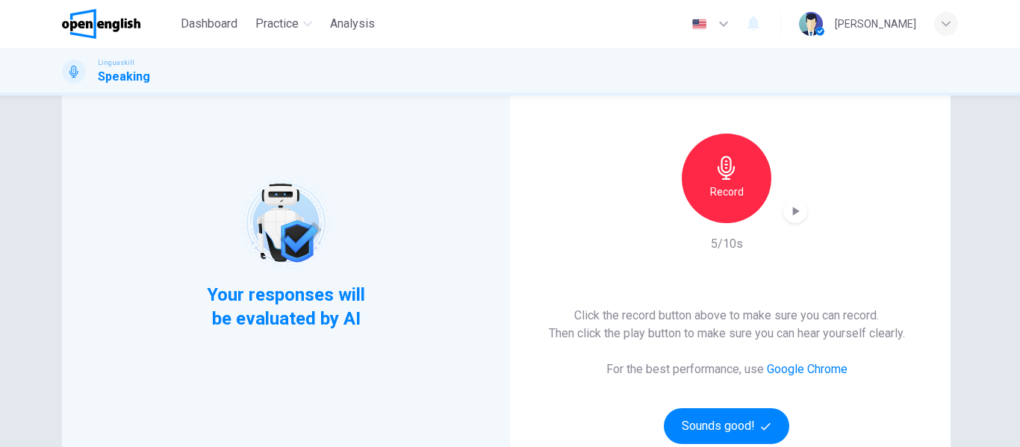
scroll to position [149, 0]
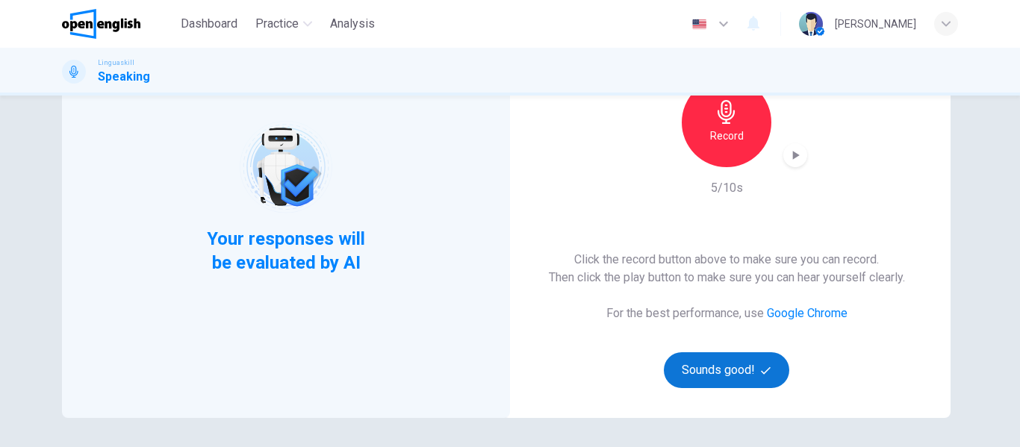
click at [732, 360] on button "Sounds good!" at bounding box center [726, 370] width 125 height 36
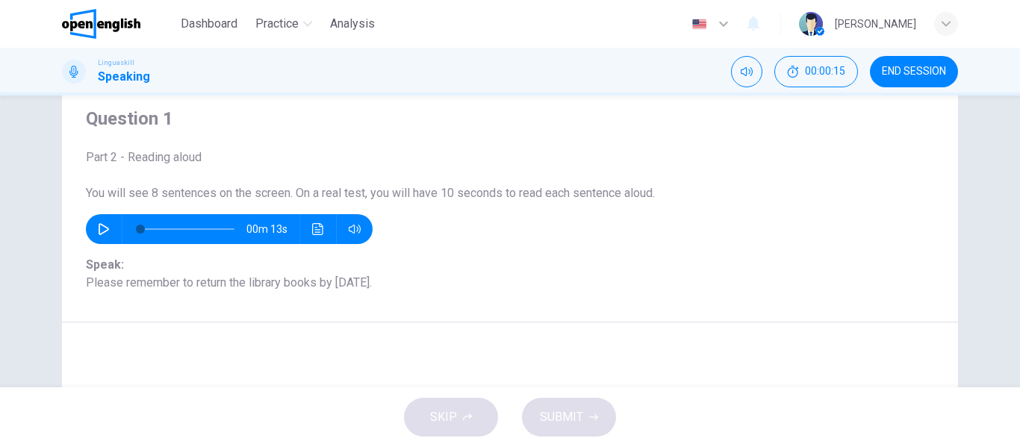
scroll to position [75, 0]
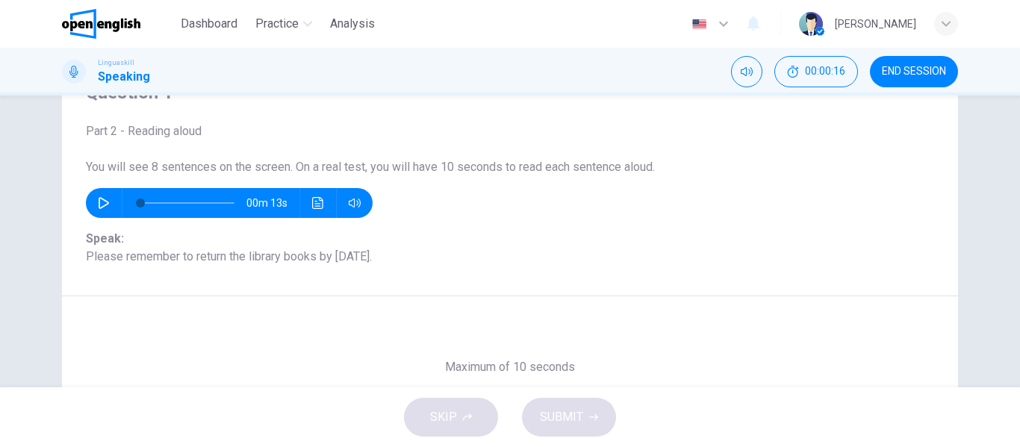
click at [92, 204] on button "button" at bounding box center [104, 203] width 24 height 30
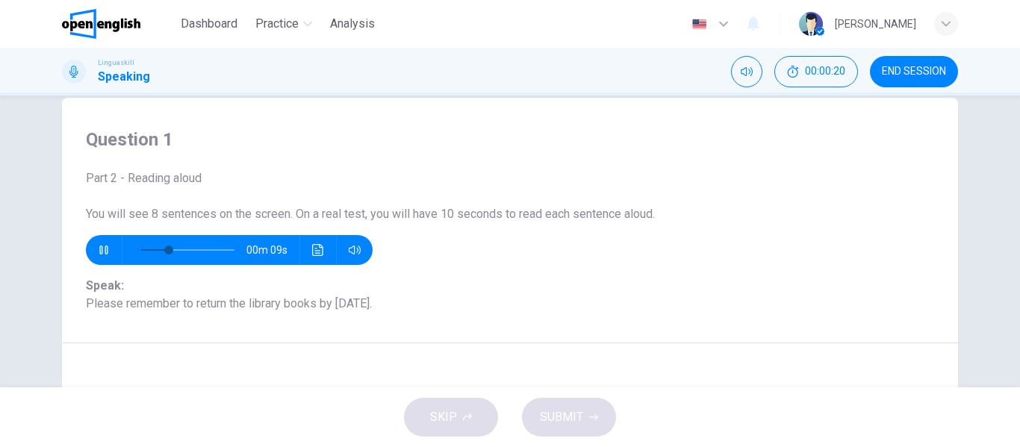
scroll to position [0, 0]
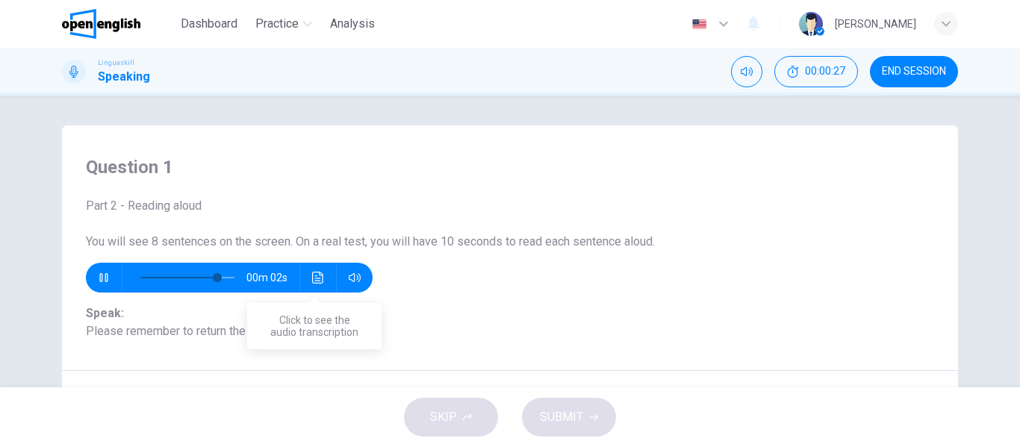
click at [306, 285] on button "Click to see the audio transcription" at bounding box center [318, 278] width 24 height 30
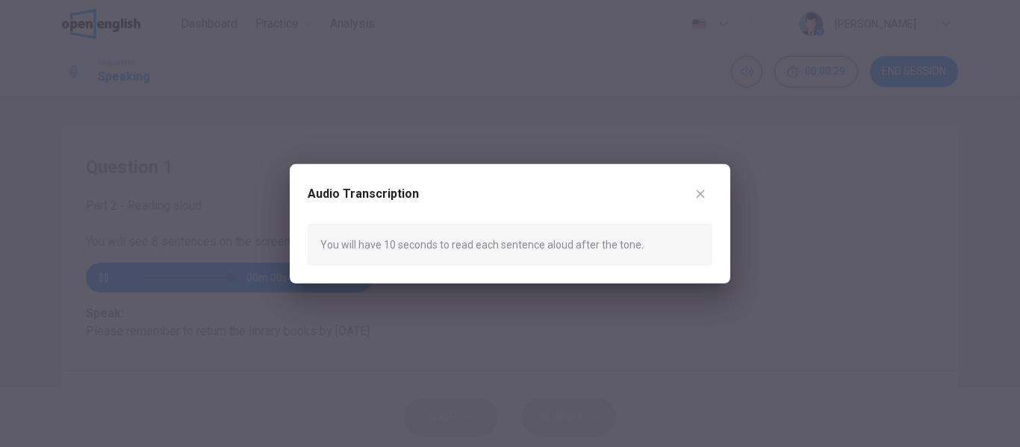
type input "*"
click at [705, 188] on icon "button" at bounding box center [700, 193] width 12 height 12
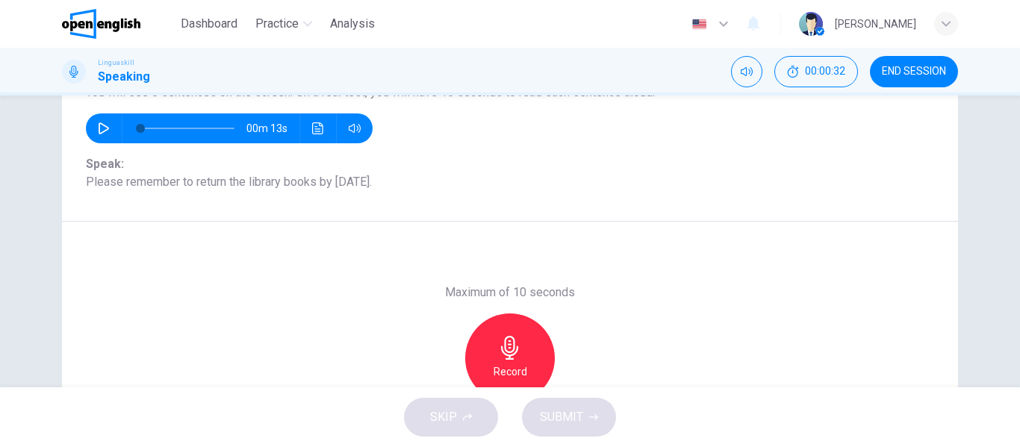
scroll to position [224, 0]
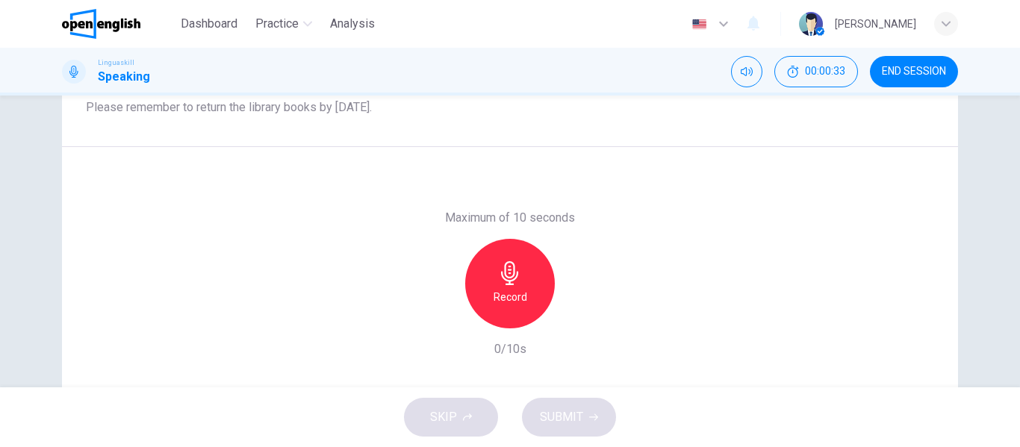
click at [519, 299] on h6 "Record" at bounding box center [510, 297] width 34 height 18
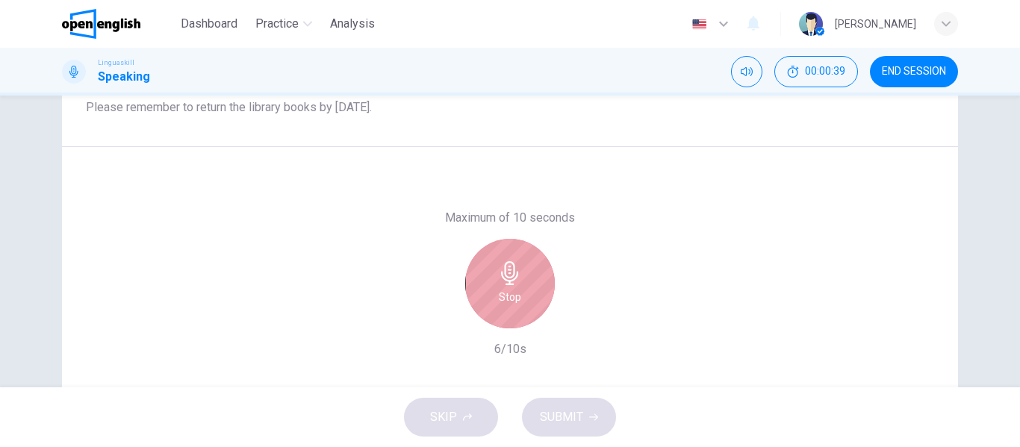
click at [527, 290] on div "Stop" at bounding box center [510, 284] width 90 height 90
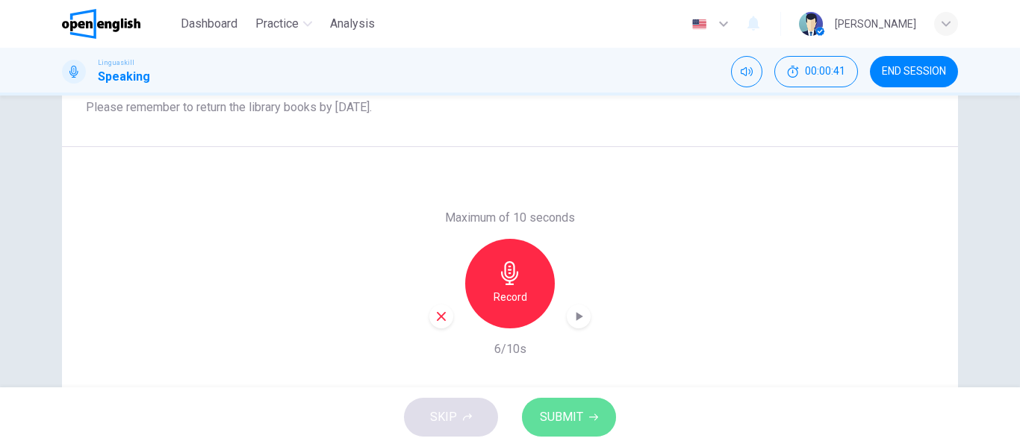
click at [585, 418] on button "SUBMIT" at bounding box center [569, 417] width 94 height 39
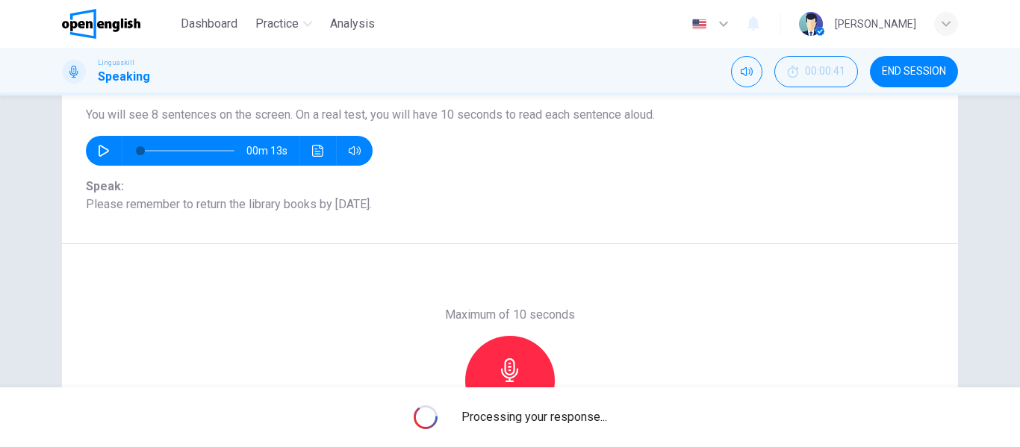
scroll to position [287, 0]
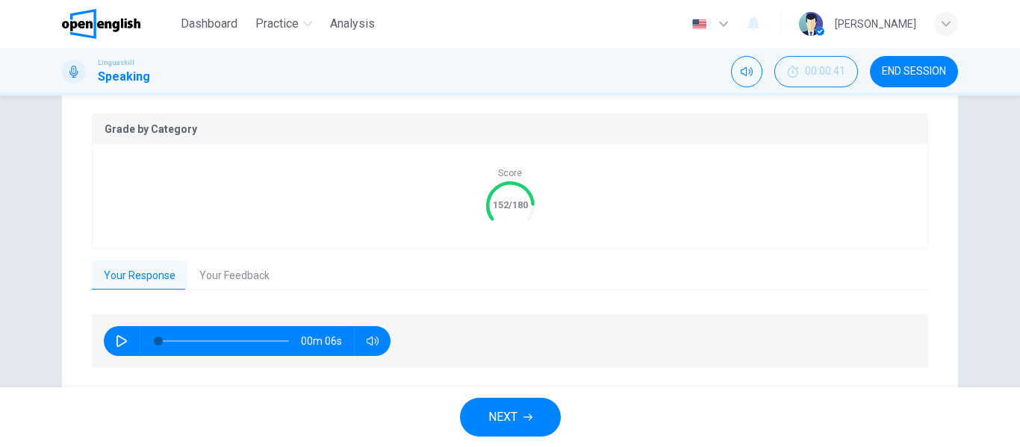
click at [222, 273] on button "Your Feedback" at bounding box center [234, 275] width 94 height 31
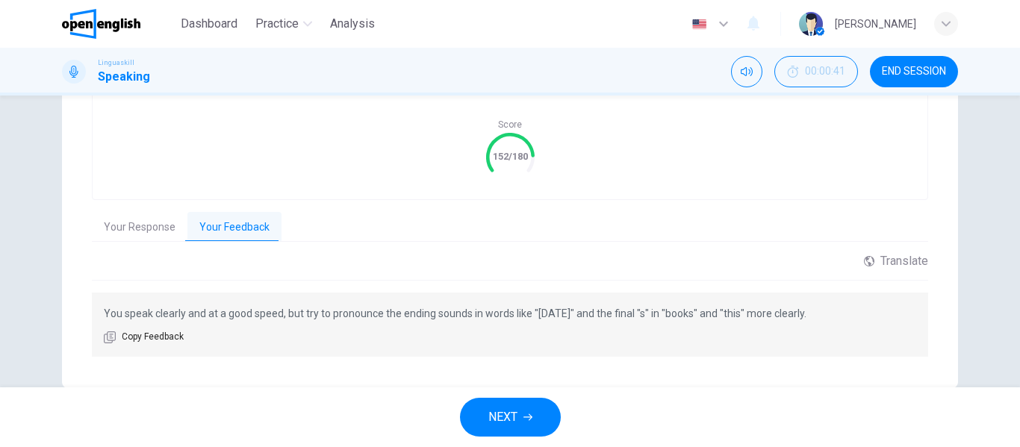
scroll to position [361, 0]
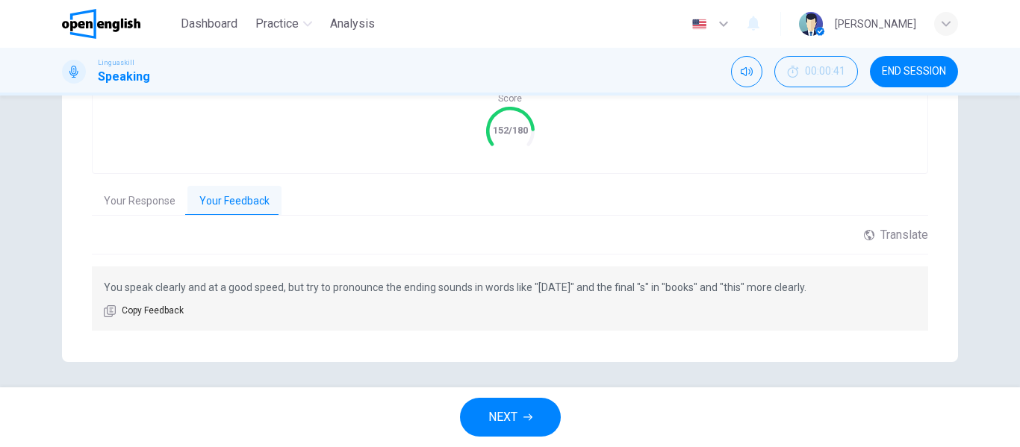
click at [162, 190] on button "Your Response" at bounding box center [140, 201] width 96 height 31
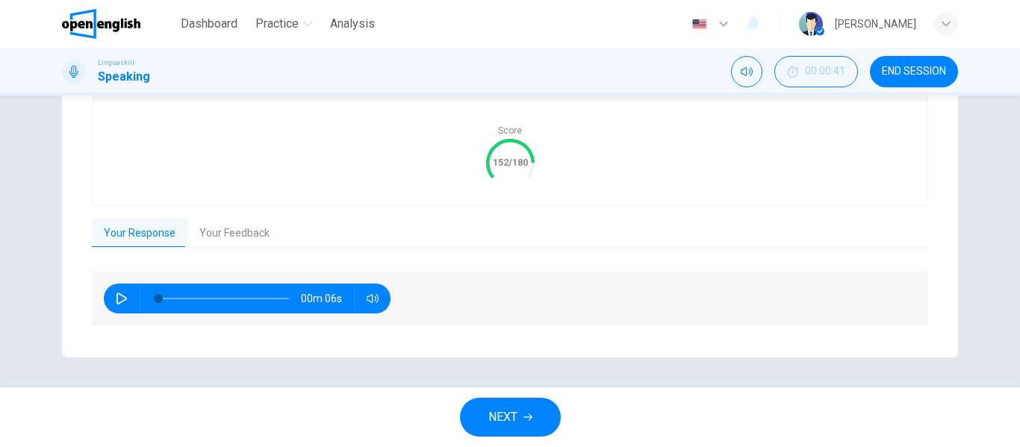
scroll to position [329, 0]
click at [118, 293] on icon "button" at bounding box center [122, 299] width 12 height 12
type input "*"
click at [519, 404] on button "NEXT" at bounding box center [510, 417] width 101 height 39
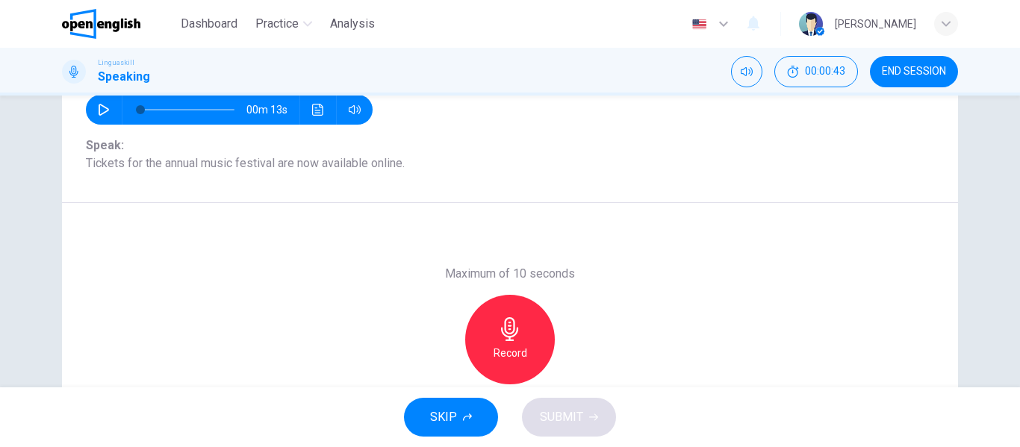
scroll to position [212, 0]
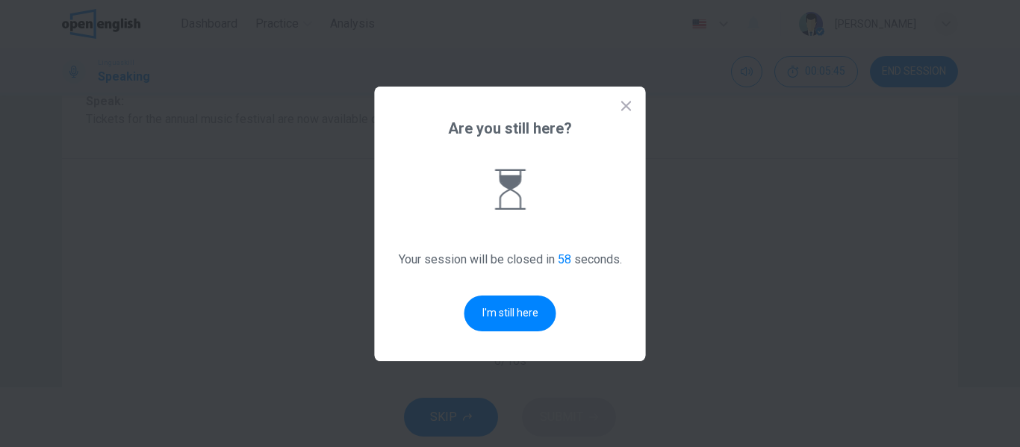
click at [508, 313] on button "I'm still here" at bounding box center [510, 314] width 92 height 36
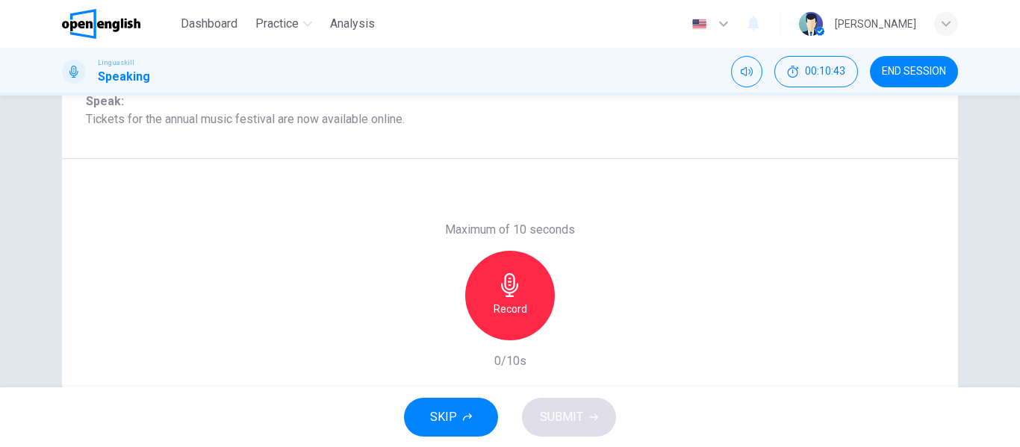
drag, startPoint x: 702, startPoint y: 214, endPoint x: 684, endPoint y: 216, distance: 17.2
click at [702, 214] on div "Maximum of 10 seconds Record 0/10s" at bounding box center [510, 295] width 896 height 273
click at [531, 294] on div "Record" at bounding box center [510, 296] width 90 height 90
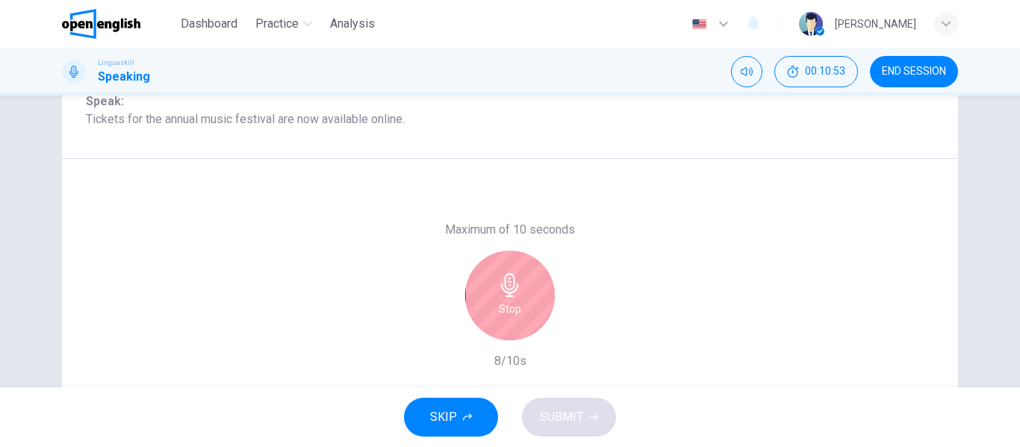
click at [521, 309] on div "Stop" at bounding box center [510, 296] width 90 height 90
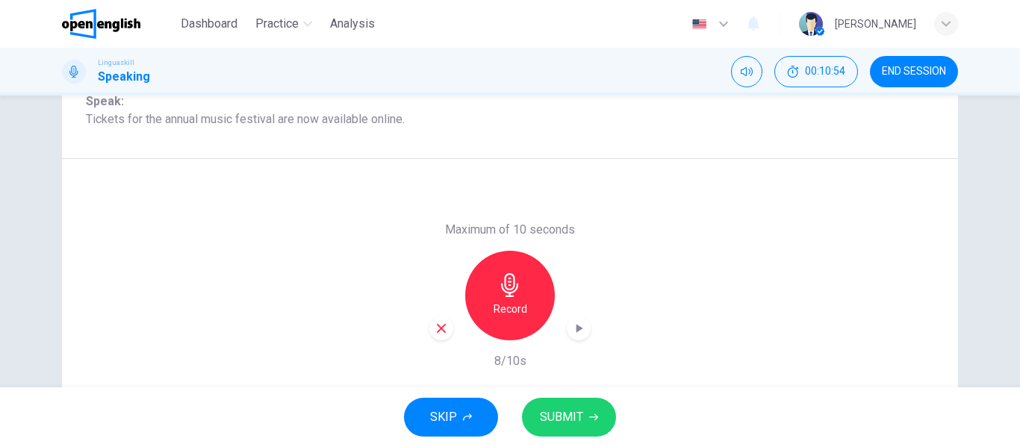
click at [578, 421] on span "SUBMIT" at bounding box center [561, 417] width 43 height 21
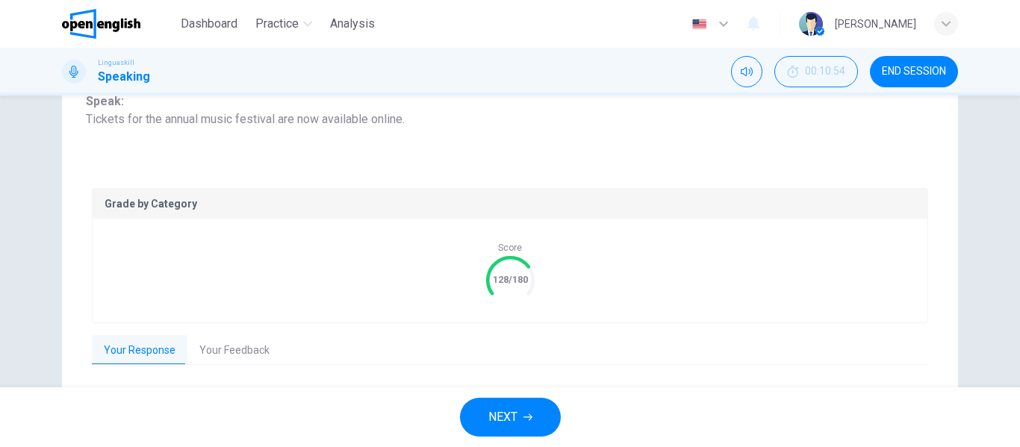
click at [240, 359] on button "Your Feedback" at bounding box center [234, 350] width 94 height 31
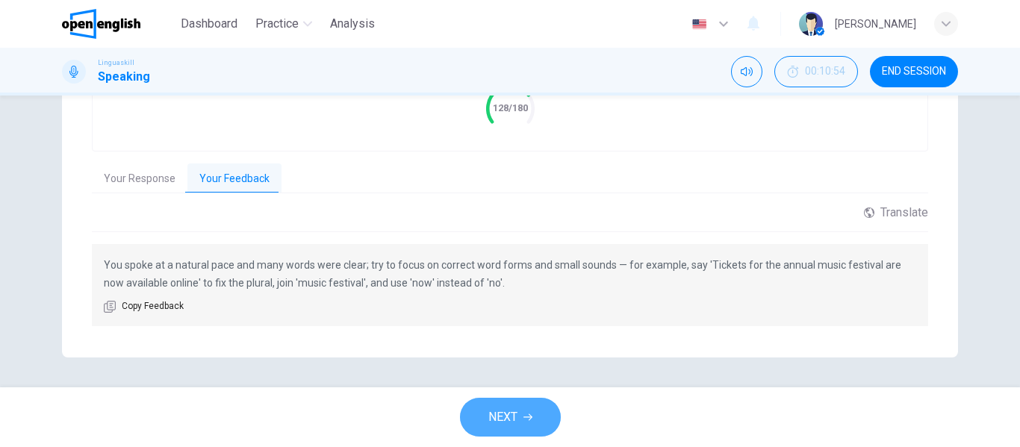
click at [529, 408] on button "NEXT" at bounding box center [510, 417] width 101 height 39
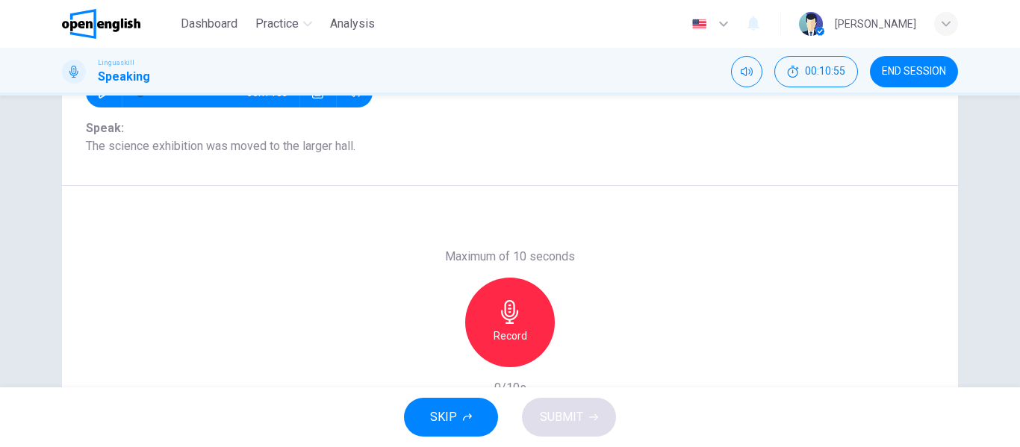
scroll to position [212, 0]
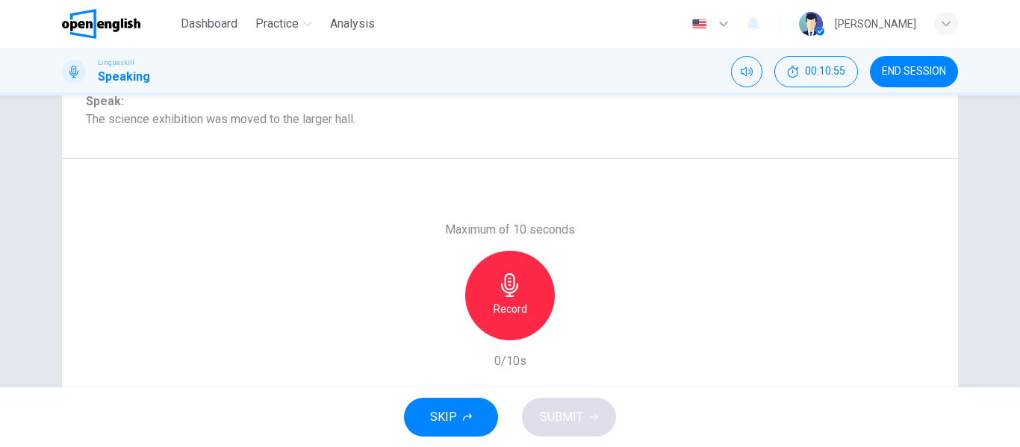
click at [523, 296] on div "Record" at bounding box center [510, 296] width 90 height 90
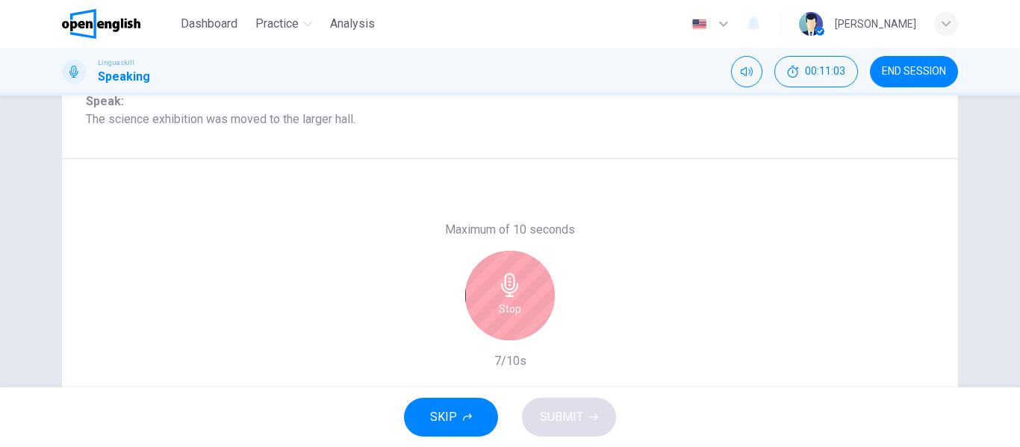
click at [516, 300] on h6 "Stop" at bounding box center [510, 309] width 22 height 18
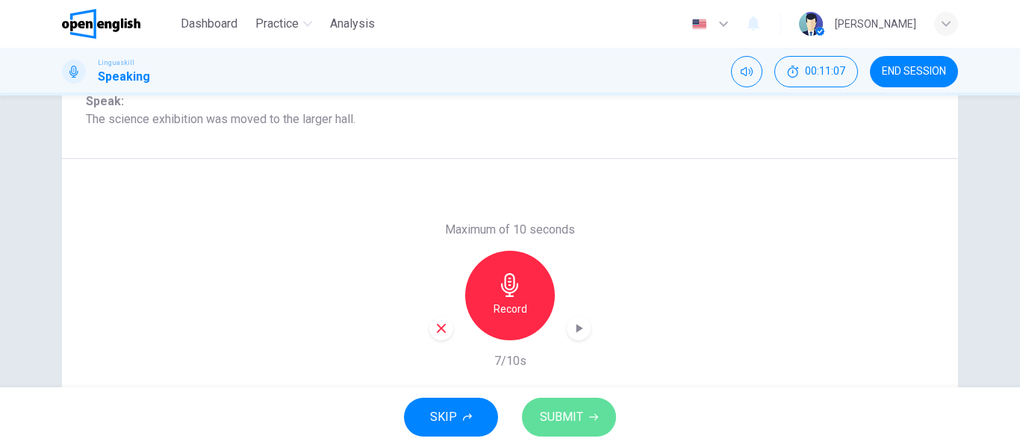
click at [592, 422] on button "SUBMIT" at bounding box center [569, 417] width 94 height 39
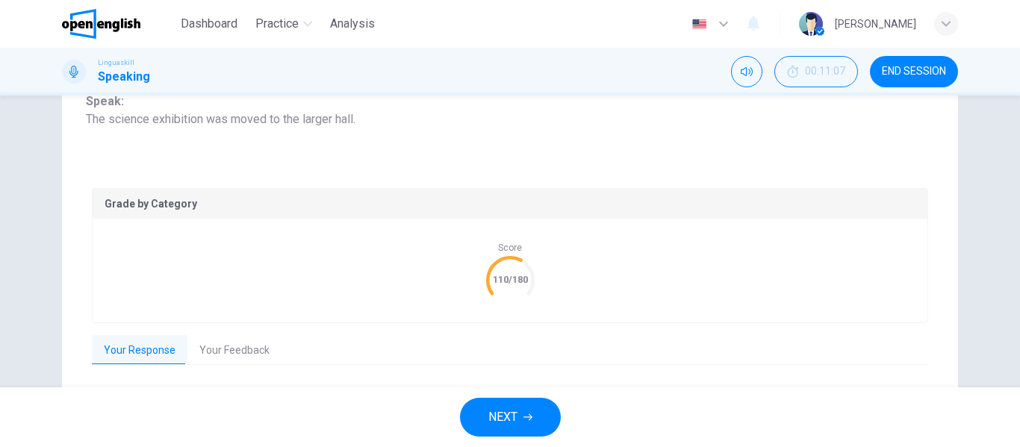
click at [526, 421] on icon "button" at bounding box center [527, 417] width 9 height 9
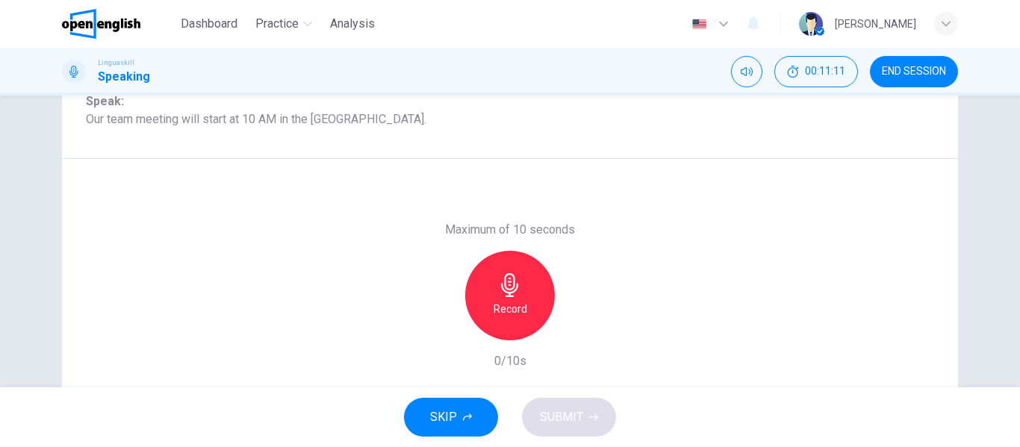
click at [518, 306] on h6 "Record" at bounding box center [510, 309] width 34 height 18
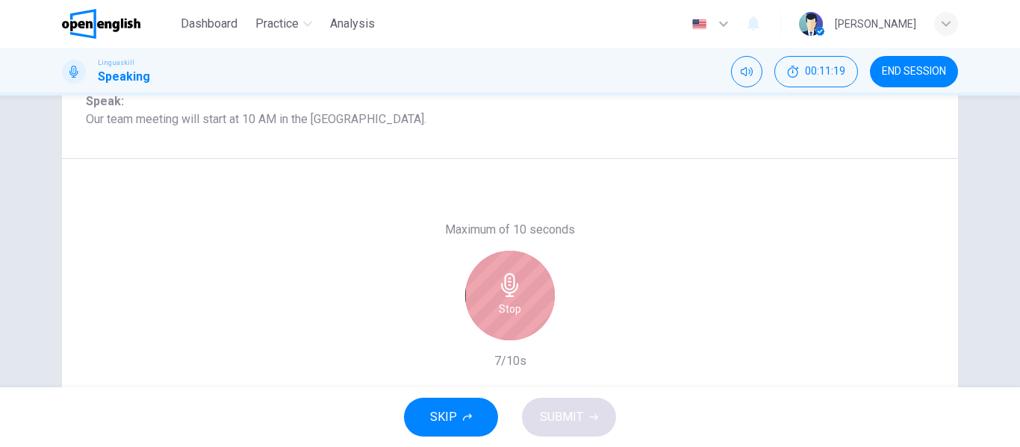
click at [544, 305] on div "Stop" at bounding box center [510, 296] width 90 height 90
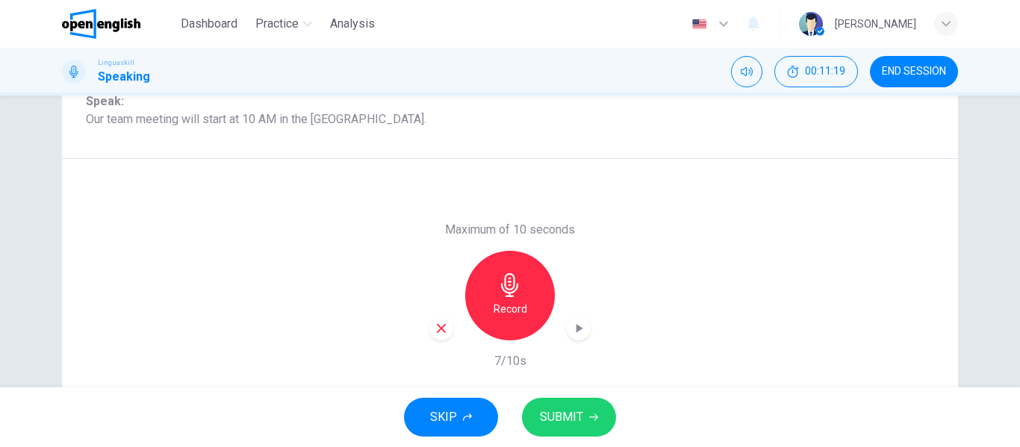
click at [581, 410] on span "SUBMIT" at bounding box center [561, 417] width 43 height 21
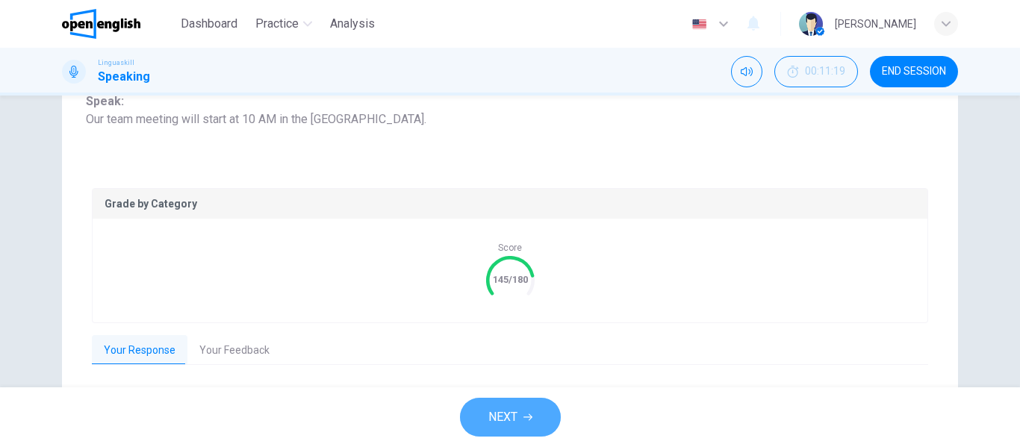
drag, startPoint x: 511, startPoint y: 413, endPoint x: 508, endPoint y: 397, distance: 16.6
click at [511, 413] on span "NEXT" at bounding box center [502, 417] width 29 height 21
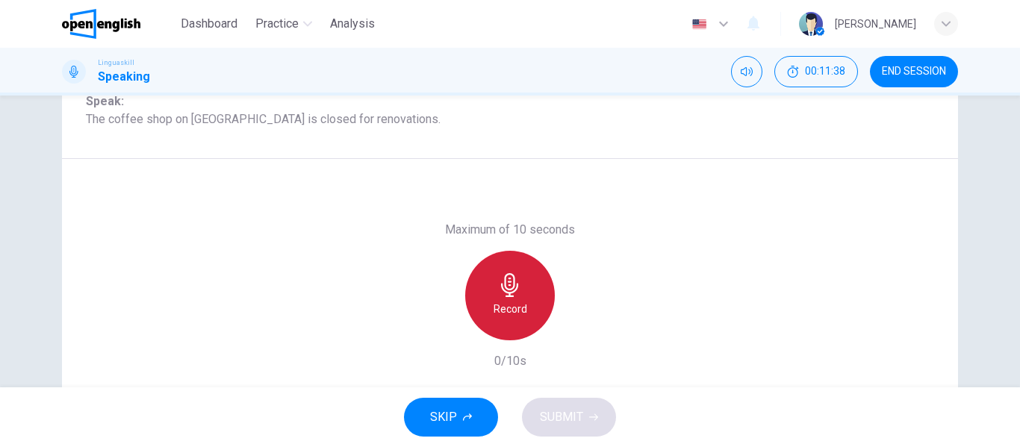
click at [505, 281] on icon "button" at bounding box center [510, 285] width 24 height 24
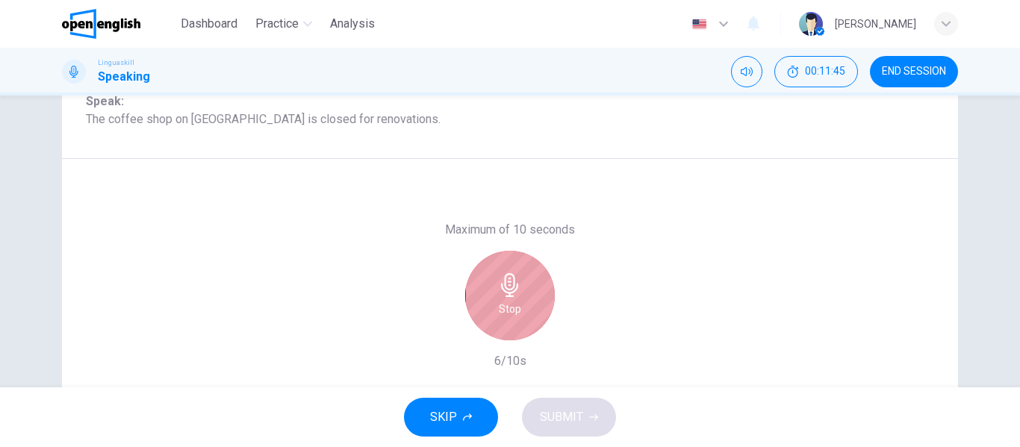
click at [519, 288] on div "Stop" at bounding box center [510, 296] width 90 height 90
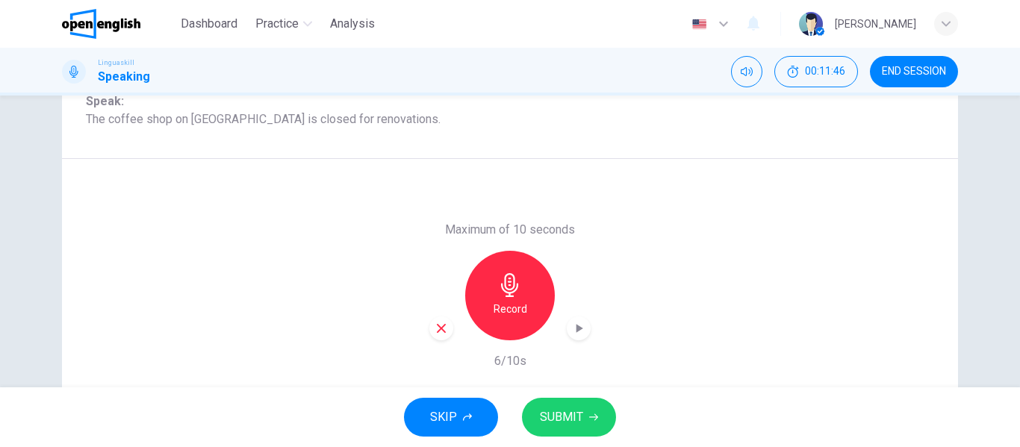
click at [584, 420] on button "SUBMIT" at bounding box center [569, 417] width 94 height 39
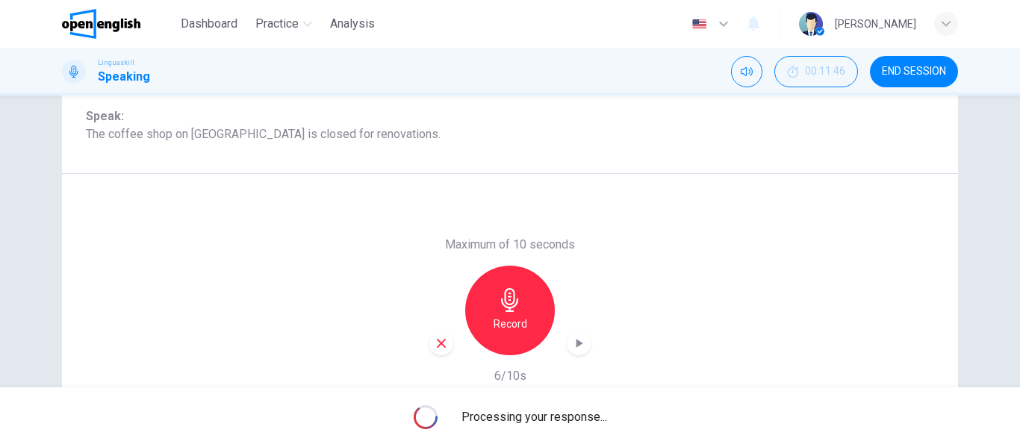
scroll to position [224, 0]
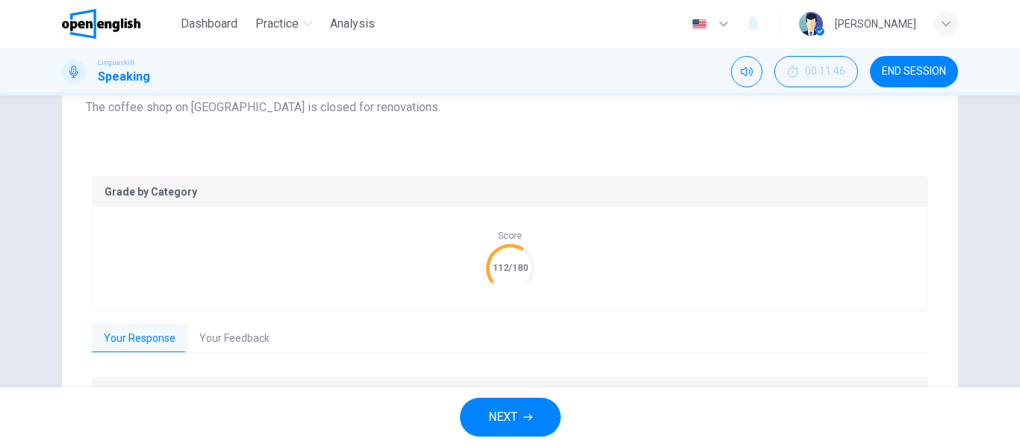
click at [545, 416] on button "NEXT" at bounding box center [510, 417] width 101 height 39
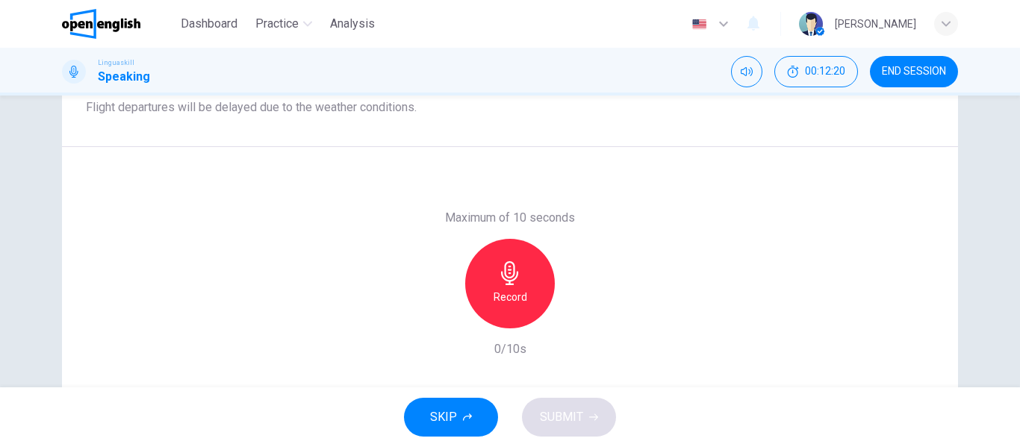
click at [493, 258] on div "Record" at bounding box center [510, 284] width 90 height 90
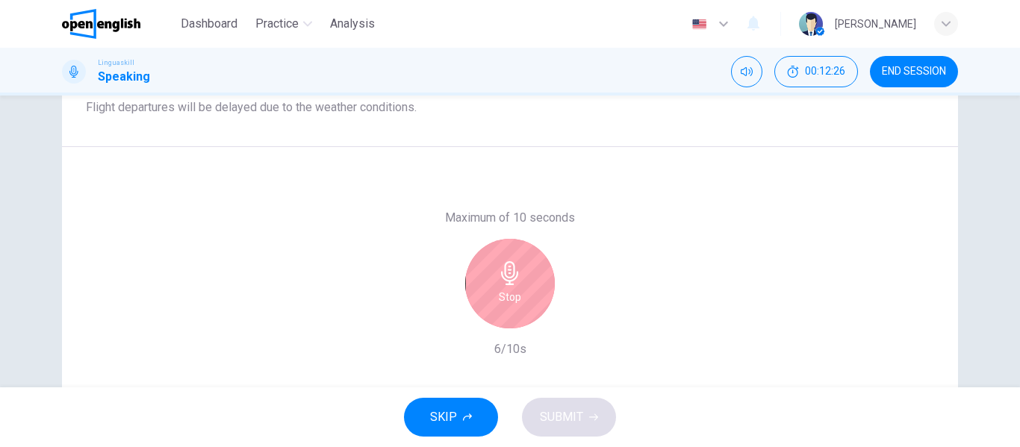
click at [522, 281] on div "Stop" at bounding box center [510, 284] width 90 height 90
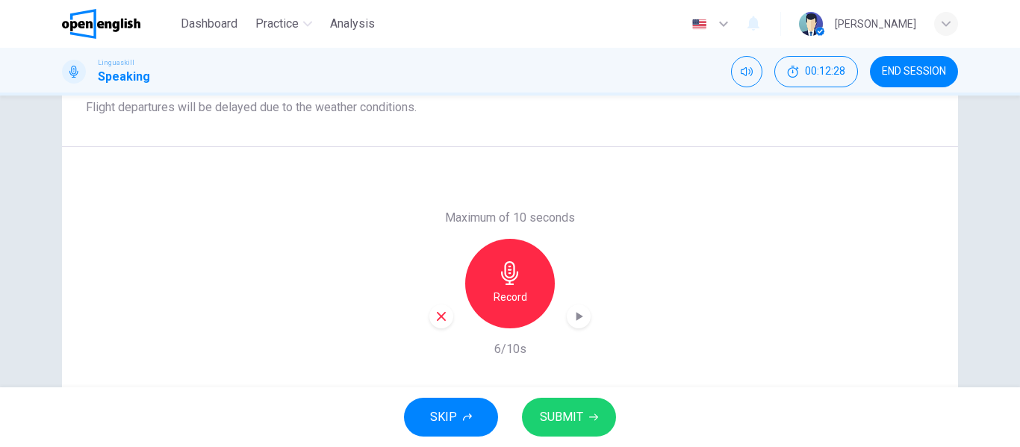
click at [578, 418] on span "SUBMIT" at bounding box center [561, 417] width 43 height 21
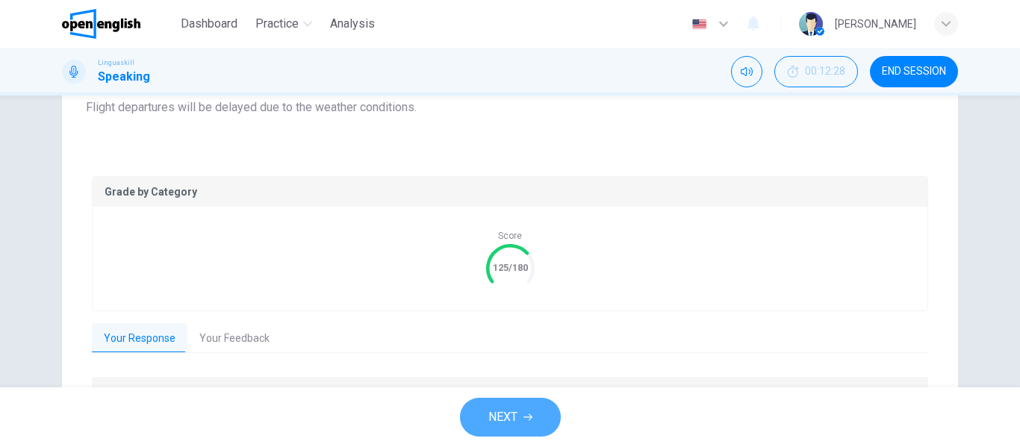
click at [527, 407] on button "NEXT" at bounding box center [510, 417] width 101 height 39
